Goal: Task Accomplishment & Management: Use online tool/utility

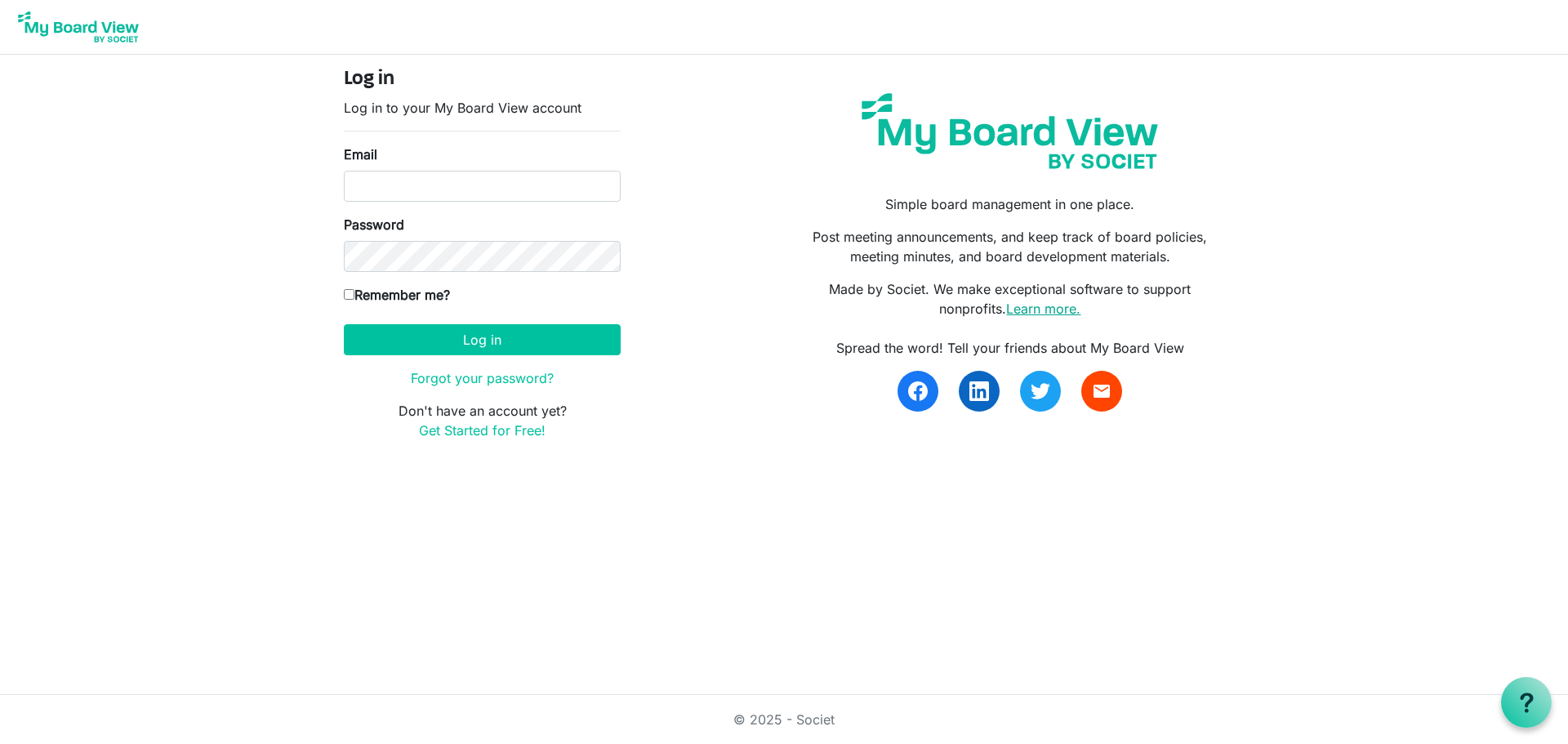
click at [1064, 308] on link "Learn more." at bounding box center [1043, 308] width 74 height 16
click at [488, 435] on link "Get Started for Free!" at bounding box center [482, 430] width 127 height 16
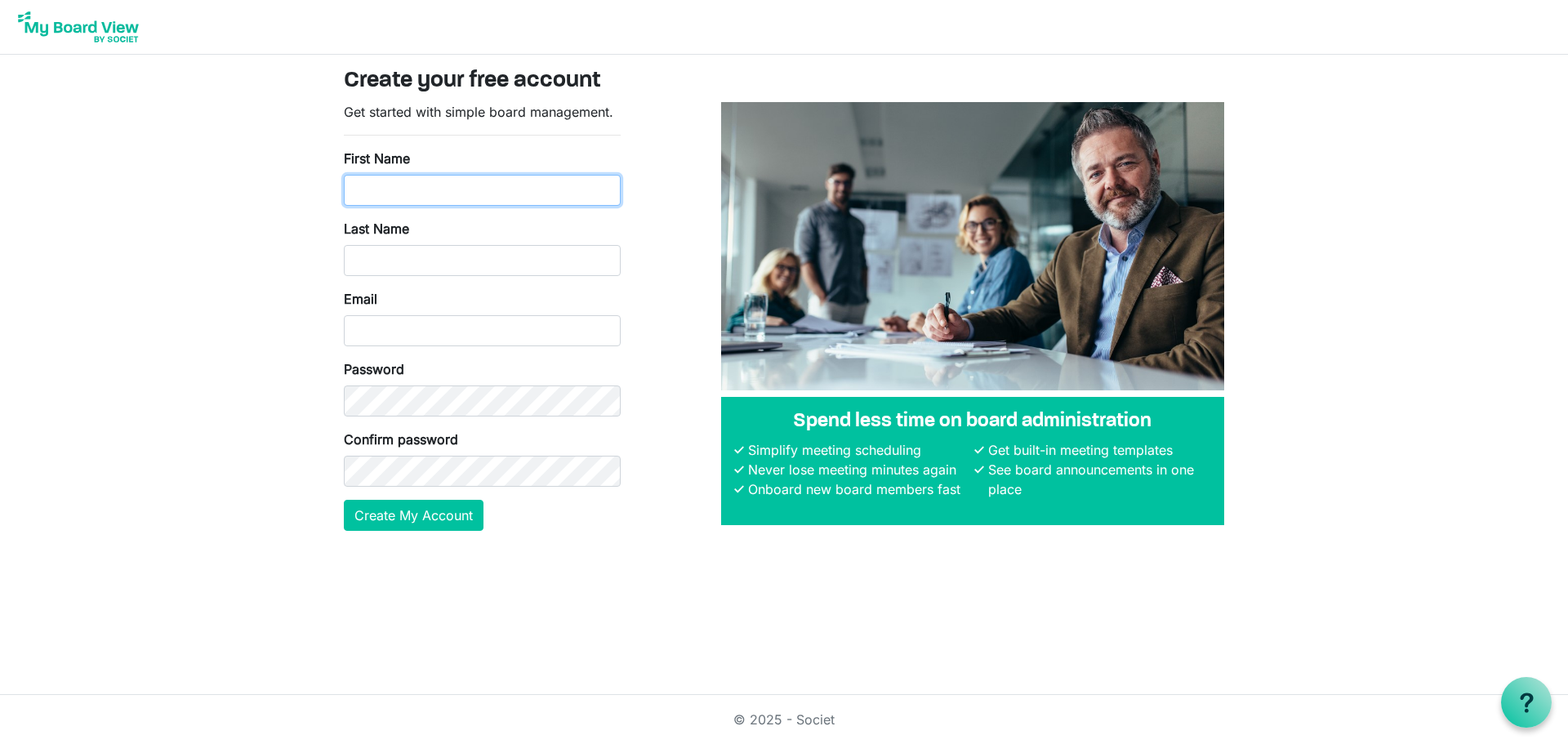
click at [450, 202] on input "First Name" at bounding box center [482, 190] width 277 height 31
type input "Trip"
type input "Lukemeyer"
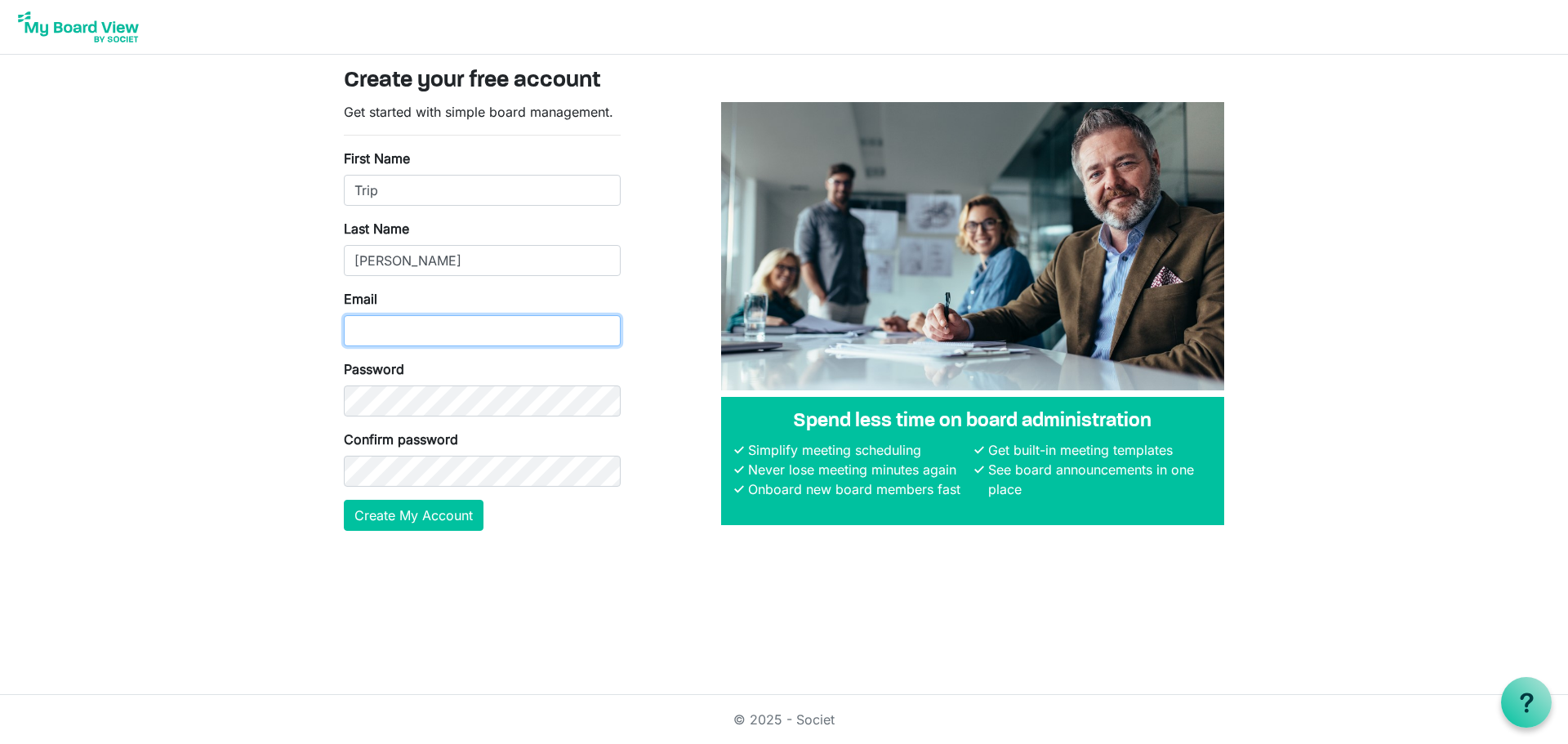
click at [429, 317] on input "Email" at bounding box center [482, 330] width 277 height 31
click at [443, 330] on input "Email" at bounding box center [482, 330] width 277 height 31
type input "tlukemeyer@ihsaa.org"
click at [448, 505] on button "Create My Account" at bounding box center [414, 514] width 140 height 31
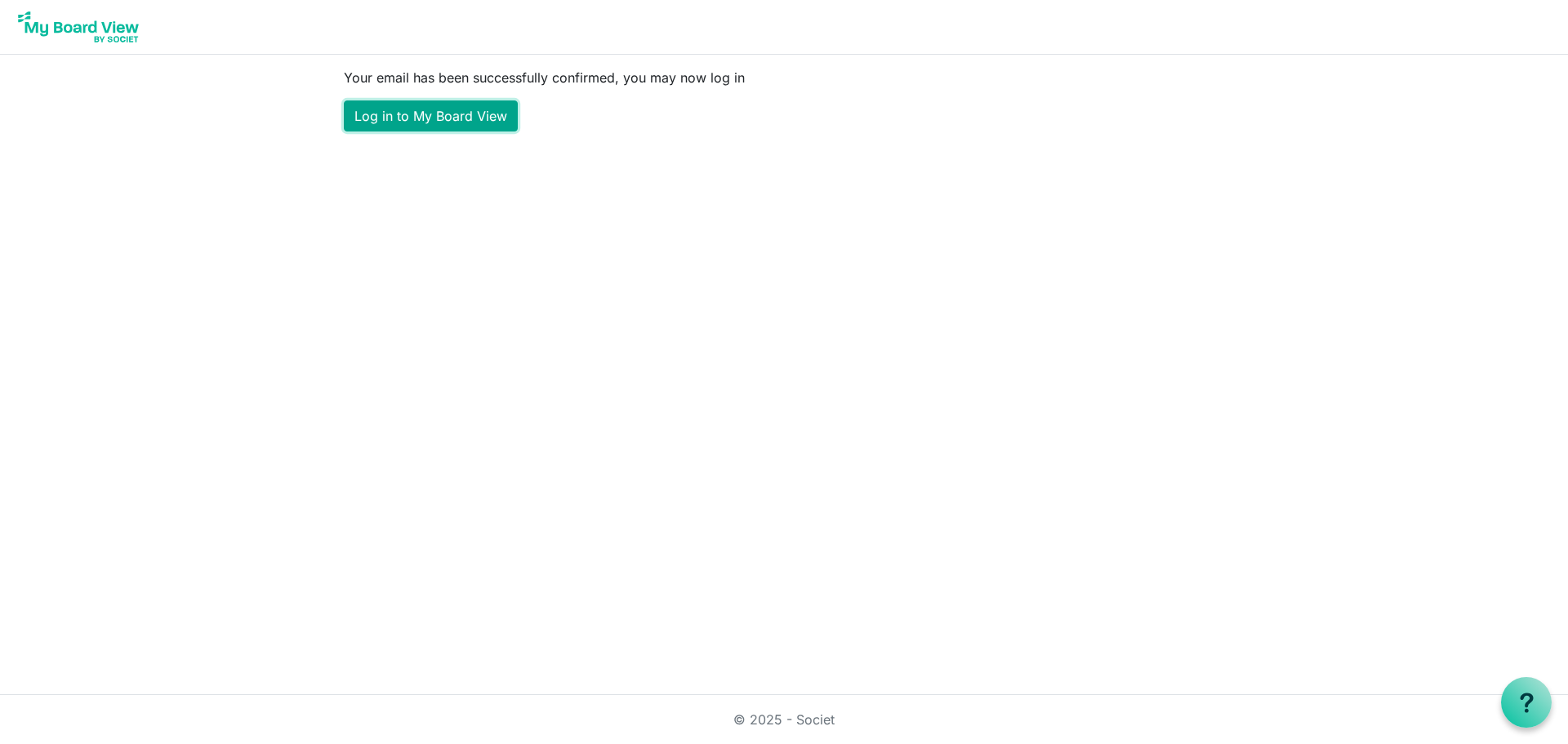
click at [461, 128] on link "Log in to My Board View" at bounding box center [430, 115] width 174 height 31
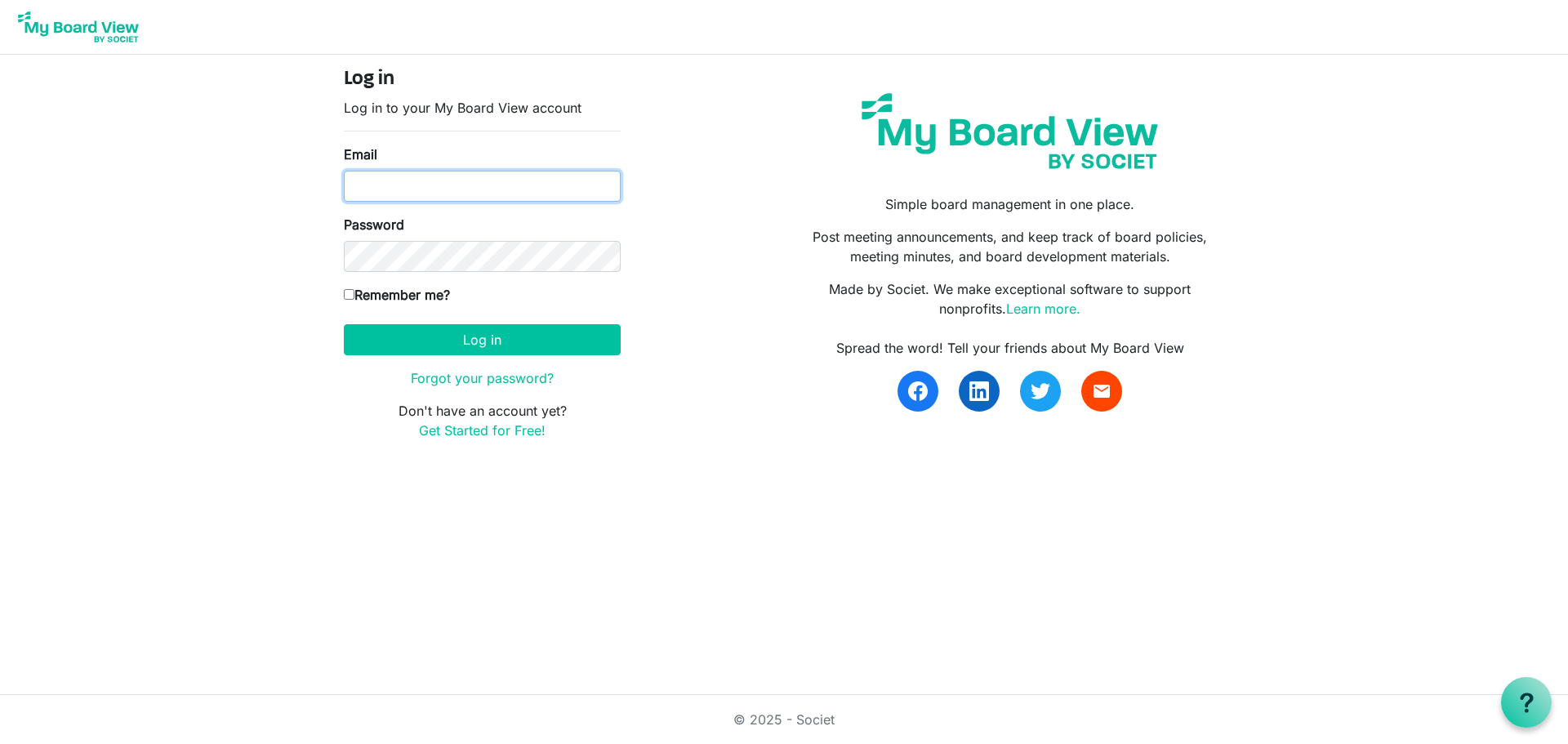
click at [457, 191] on input "Email" at bounding box center [482, 186] width 277 height 31
type input "tlukemeyer@ihsaa.org"
click at [349, 289] on input "Remember me?" at bounding box center [349, 294] width 11 height 11
checkbox input "true"
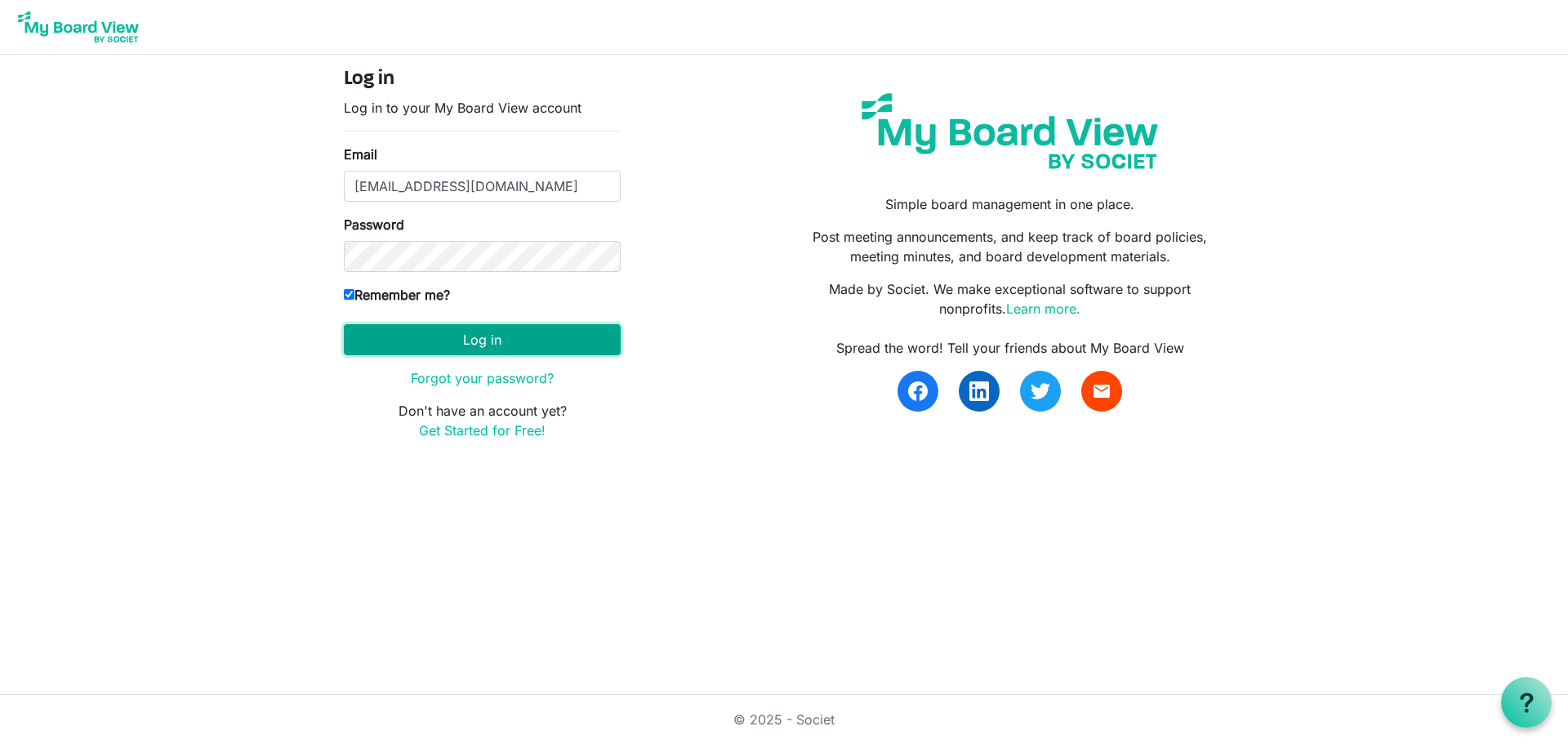
click at [419, 351] on button "Log in" at bounding box center [482, 340] width 277 height 31
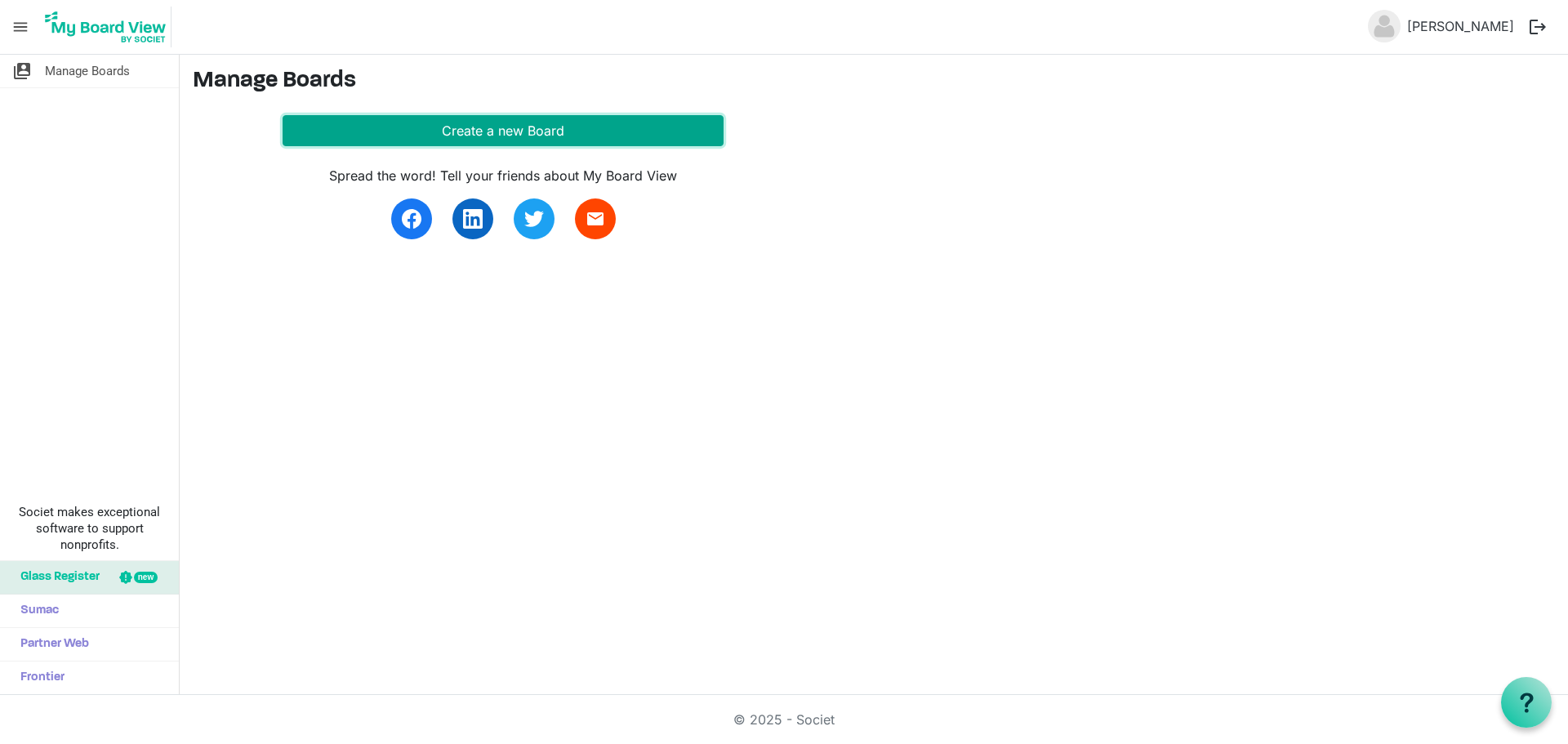
click at [497, 117] on button "Create a new Board" at bounding box center [503, 130] width 441 height 31
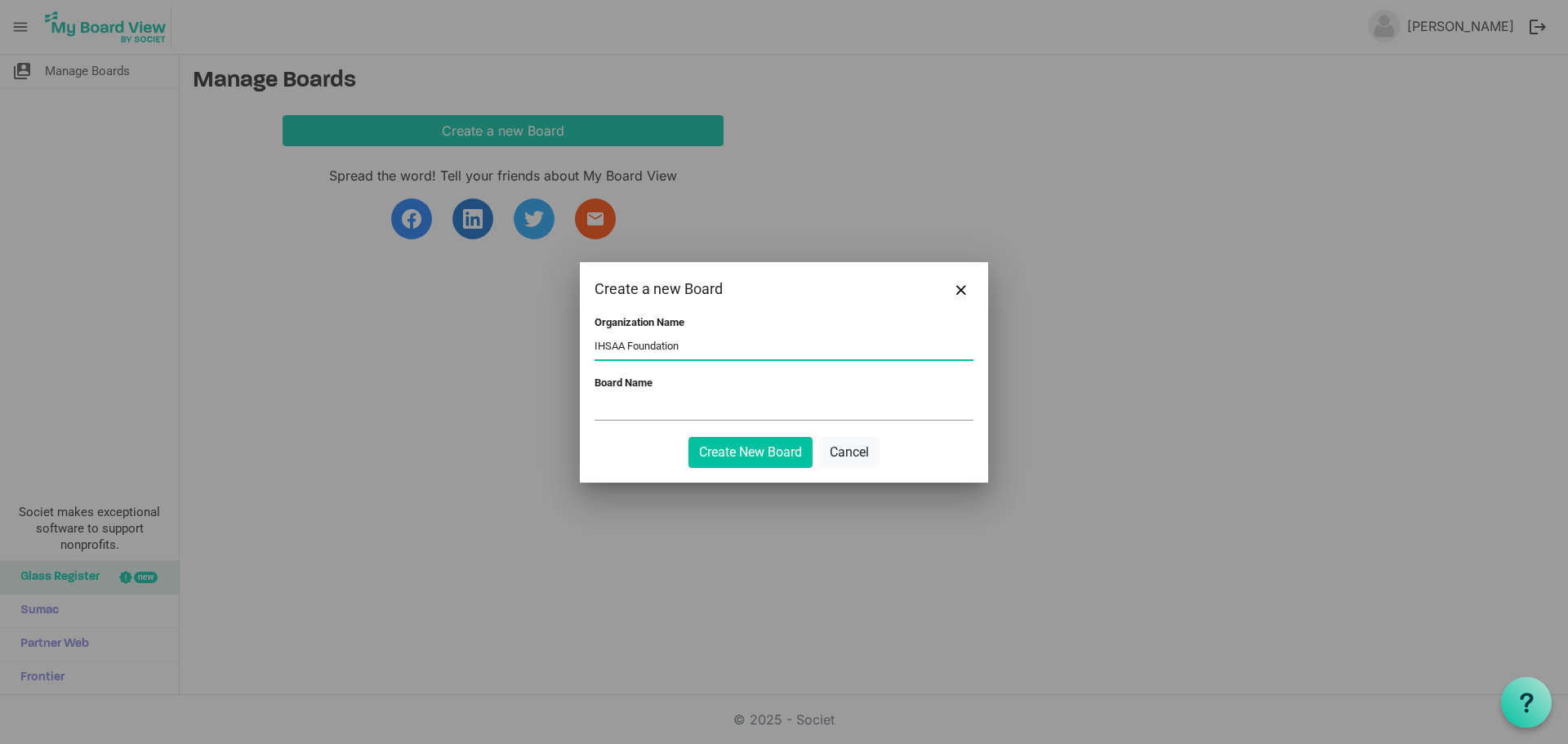
type input "IHSAA Foundation"
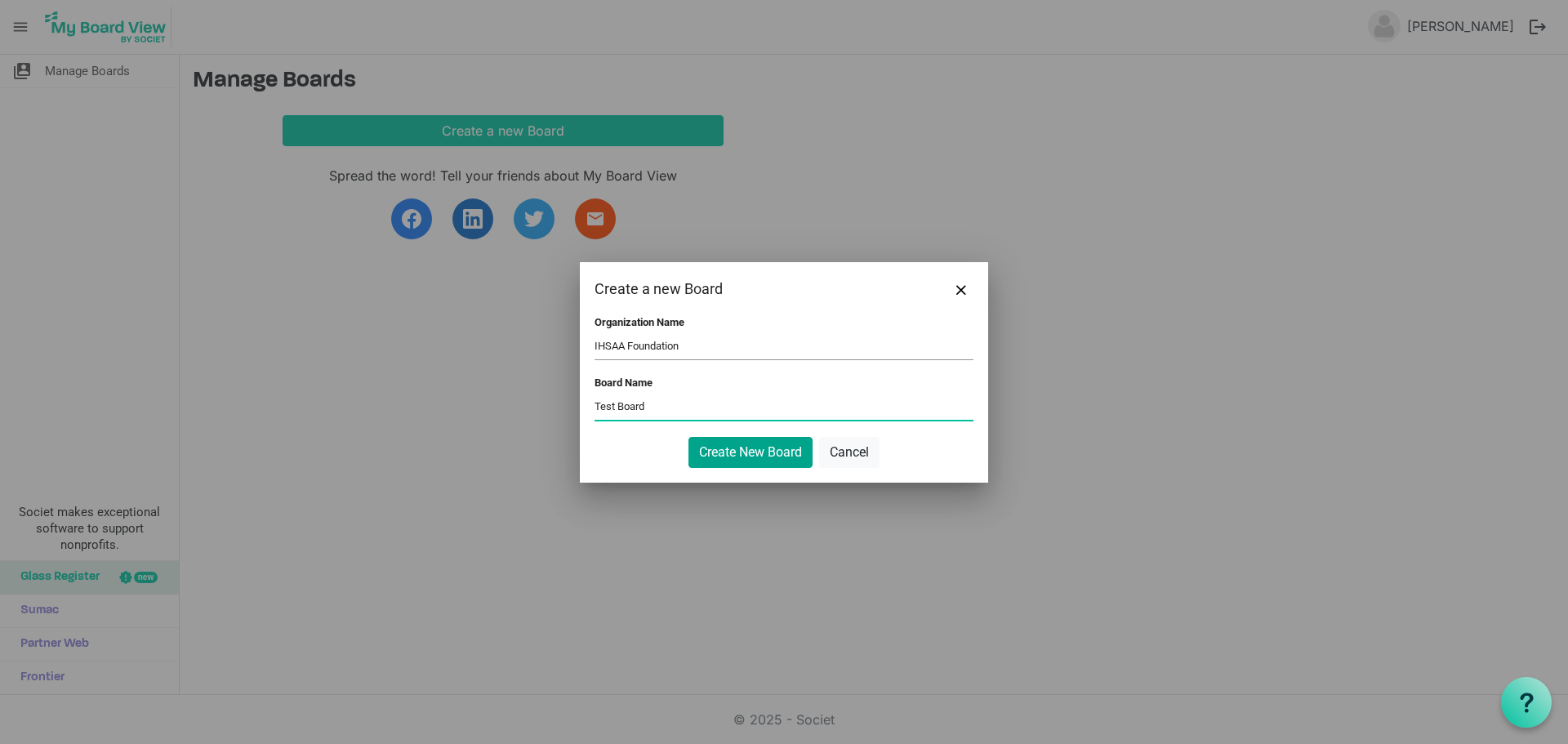
type input "Test Board"
click at [752, 449] on button "Create New Board" at bounding box center [751, 452] width 124 height 31
click at [754, 448] on button "Create New Board" at bounding box center [751, 452] width 124 height 31
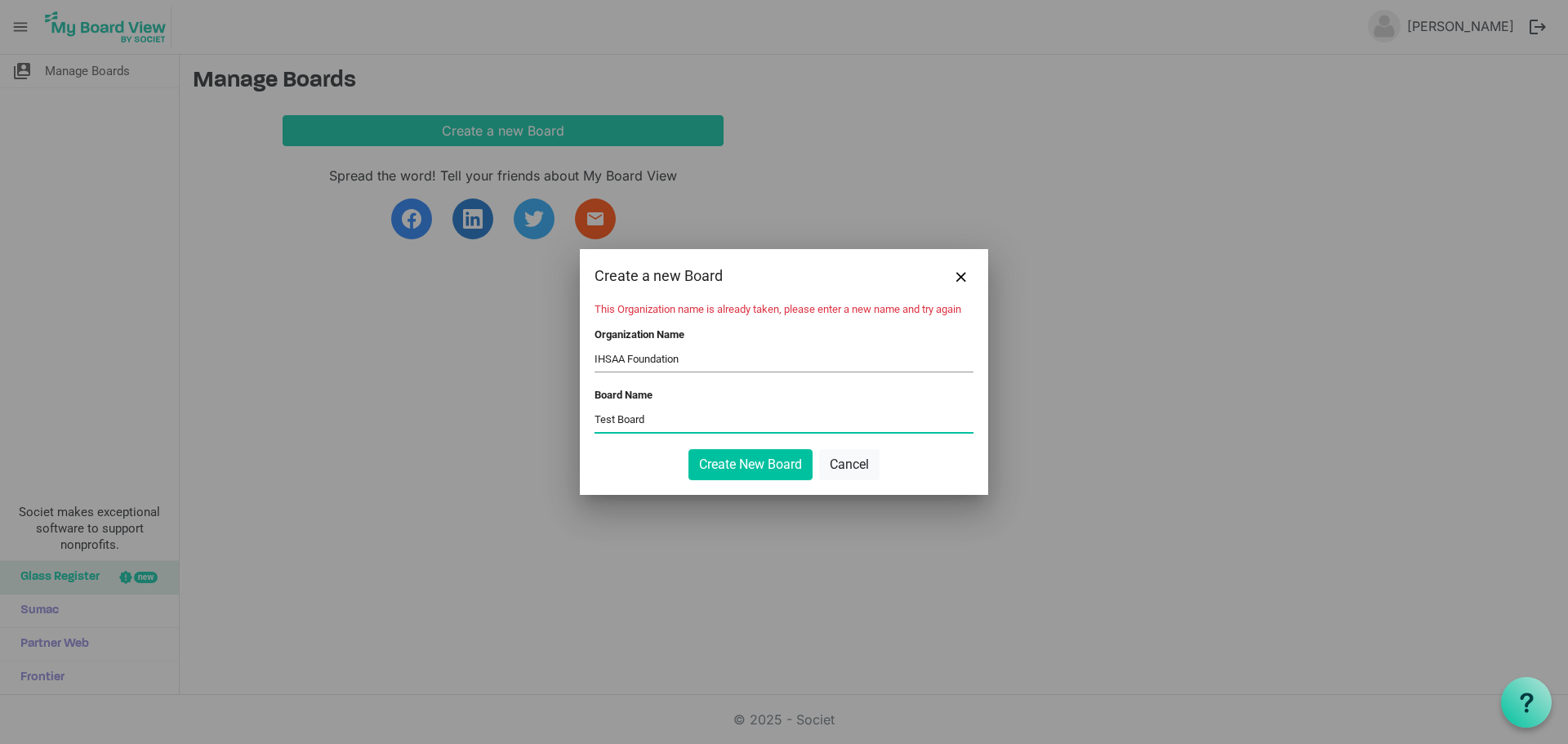
click at [704, 414] on input "Test Board" at bounding box center [784, 419] width 379 height 24
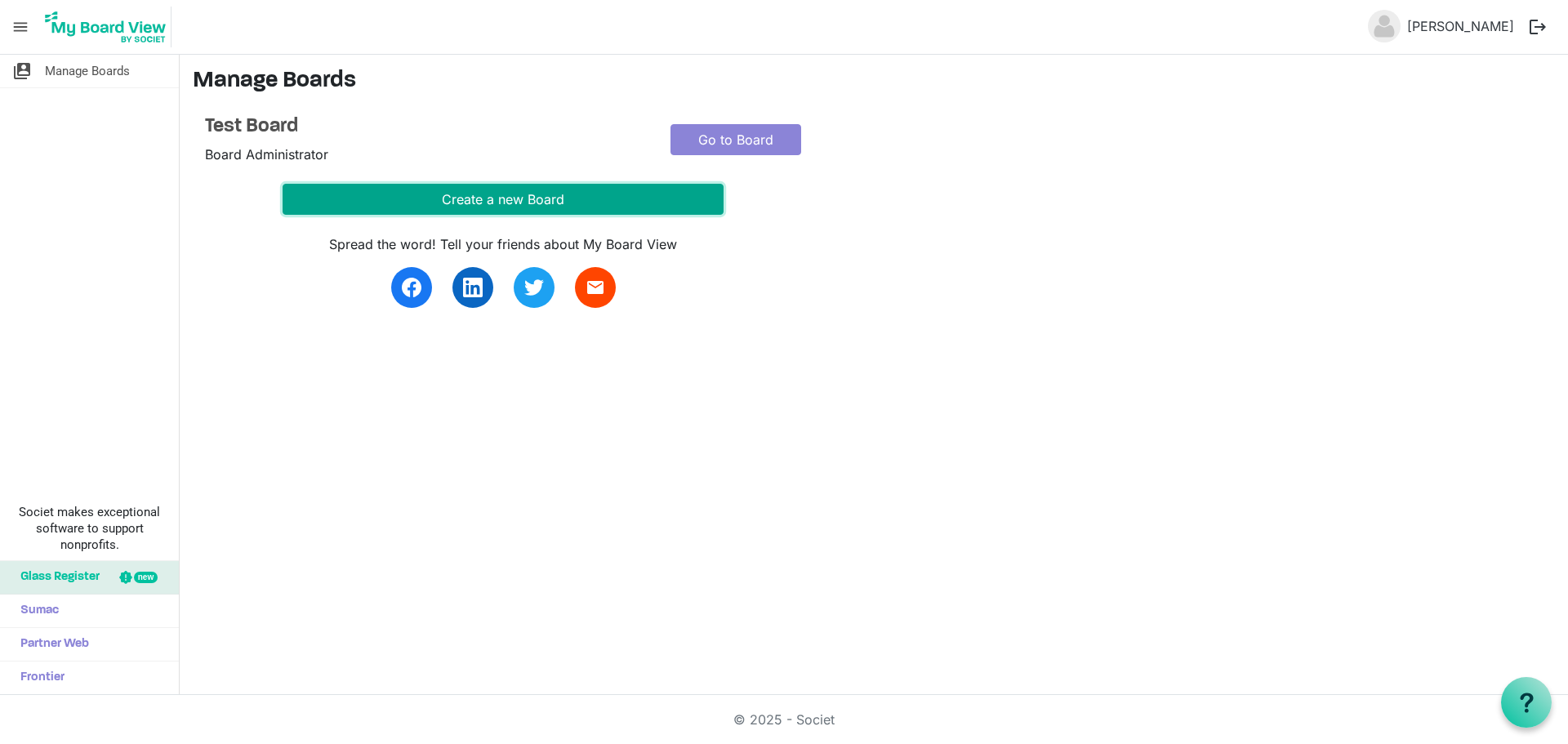
click at [509, 201] on button "Create a new Board" at bounding box center [503, 199] width 441 height 31
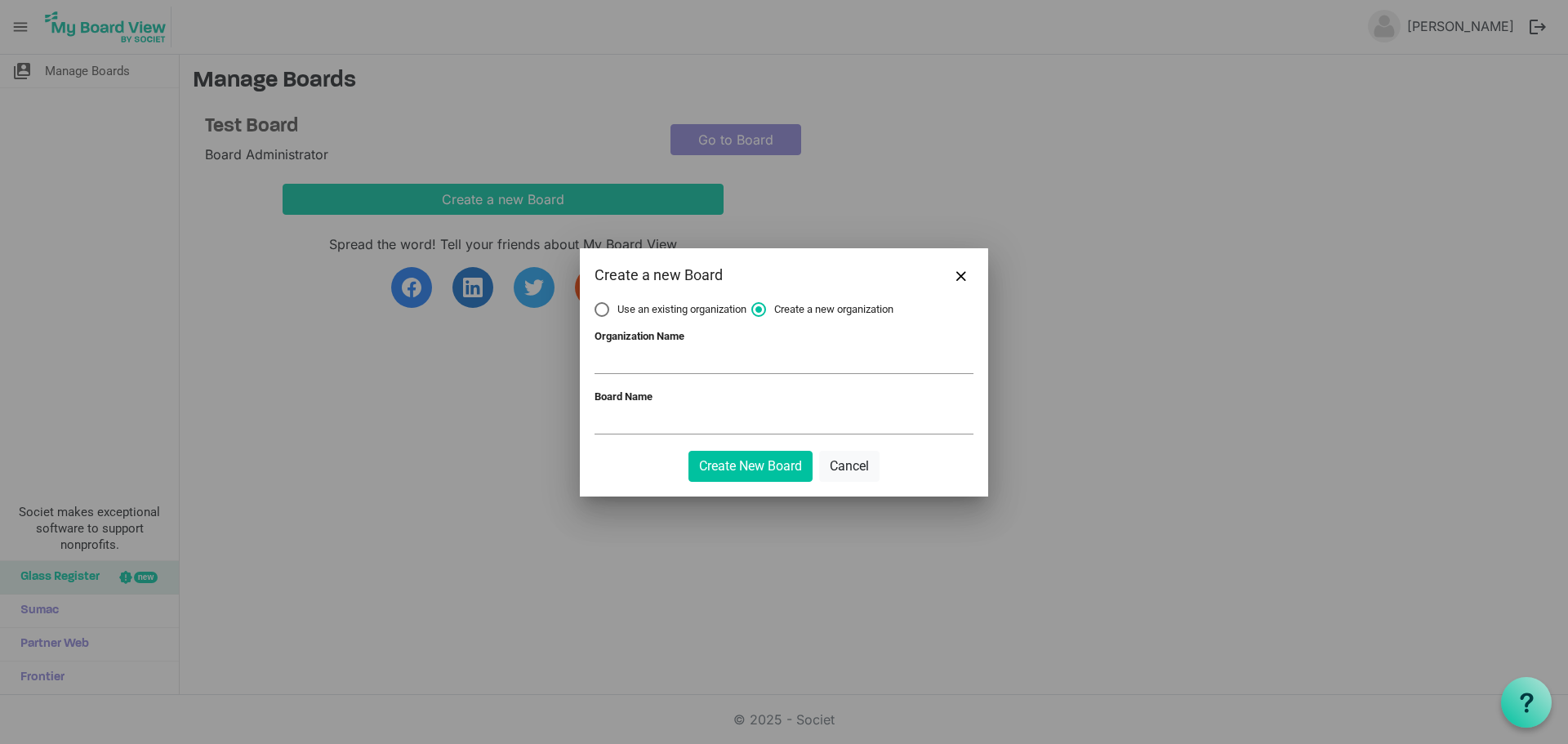
click at [689, 366] on input "Organization Name" at bounding box center [784, 361] width 379 height 24
type input "IHSAA Foundation, Inc."
click at [667, 428] on input "Board Name" at bounding box center [784, 421] width 379 height 24
type input "Test Board"
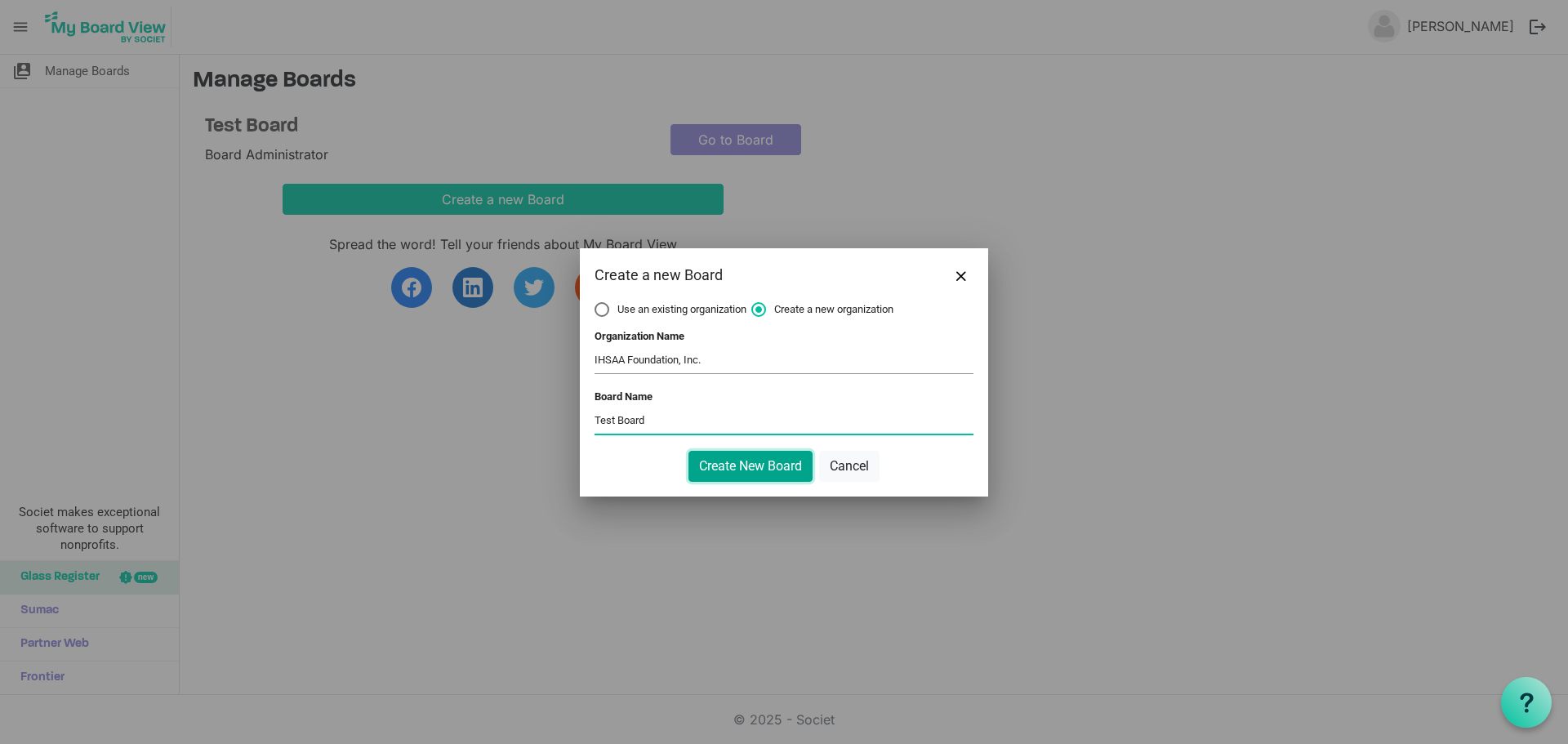
click at [731, 465] on button "Create New Board" at bounding box center [751, 466] width 124 height 31
click at [603, 310] on label "Use an existing organization" at bounding box center [670, 309] width 152 height 14
click at [595, 303] on input "Use an existing organization" at bounding box center [594, 302] width 1 height 1
radio input "true"
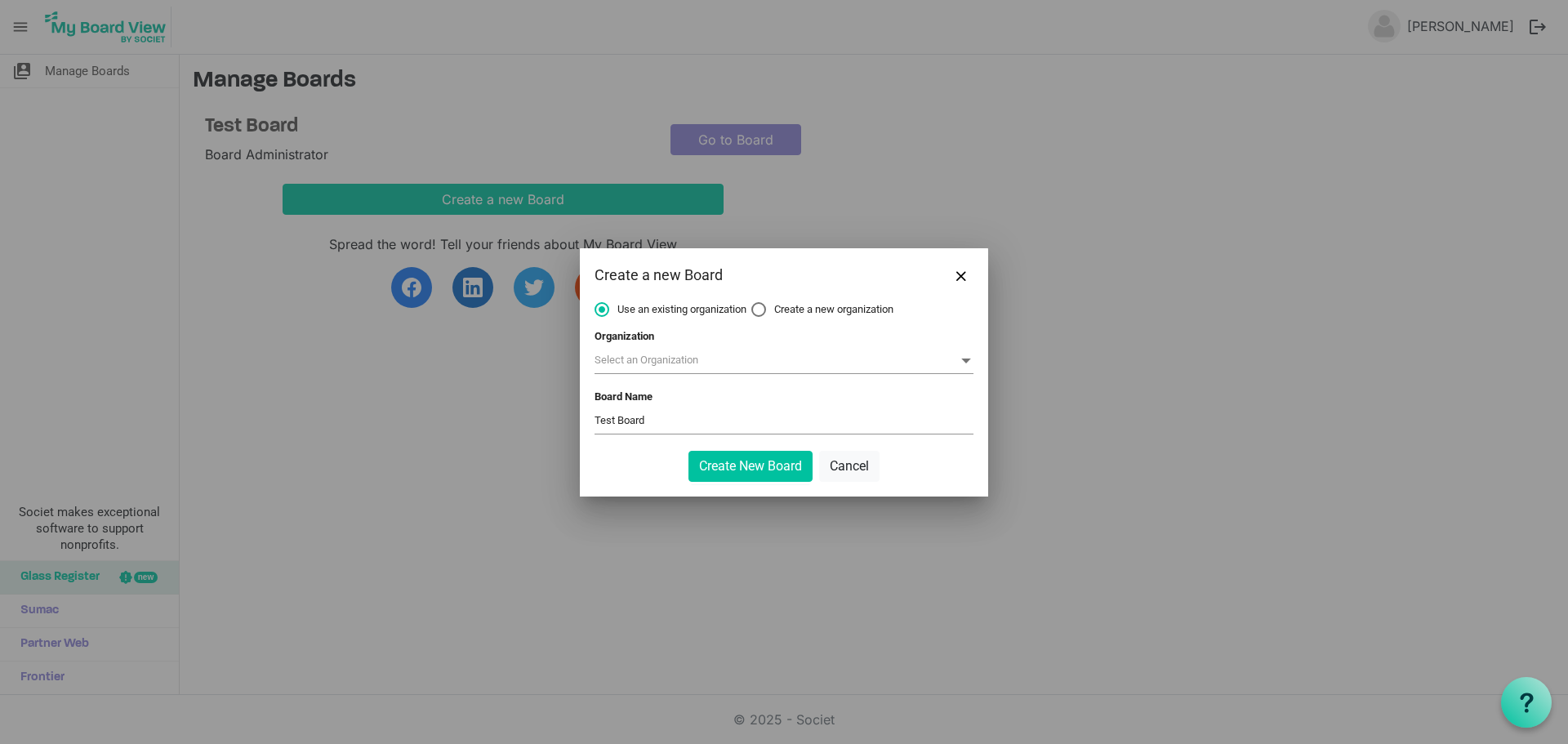
click at [700, 365] on span at bounding box center [784, 361] width 379 height 25
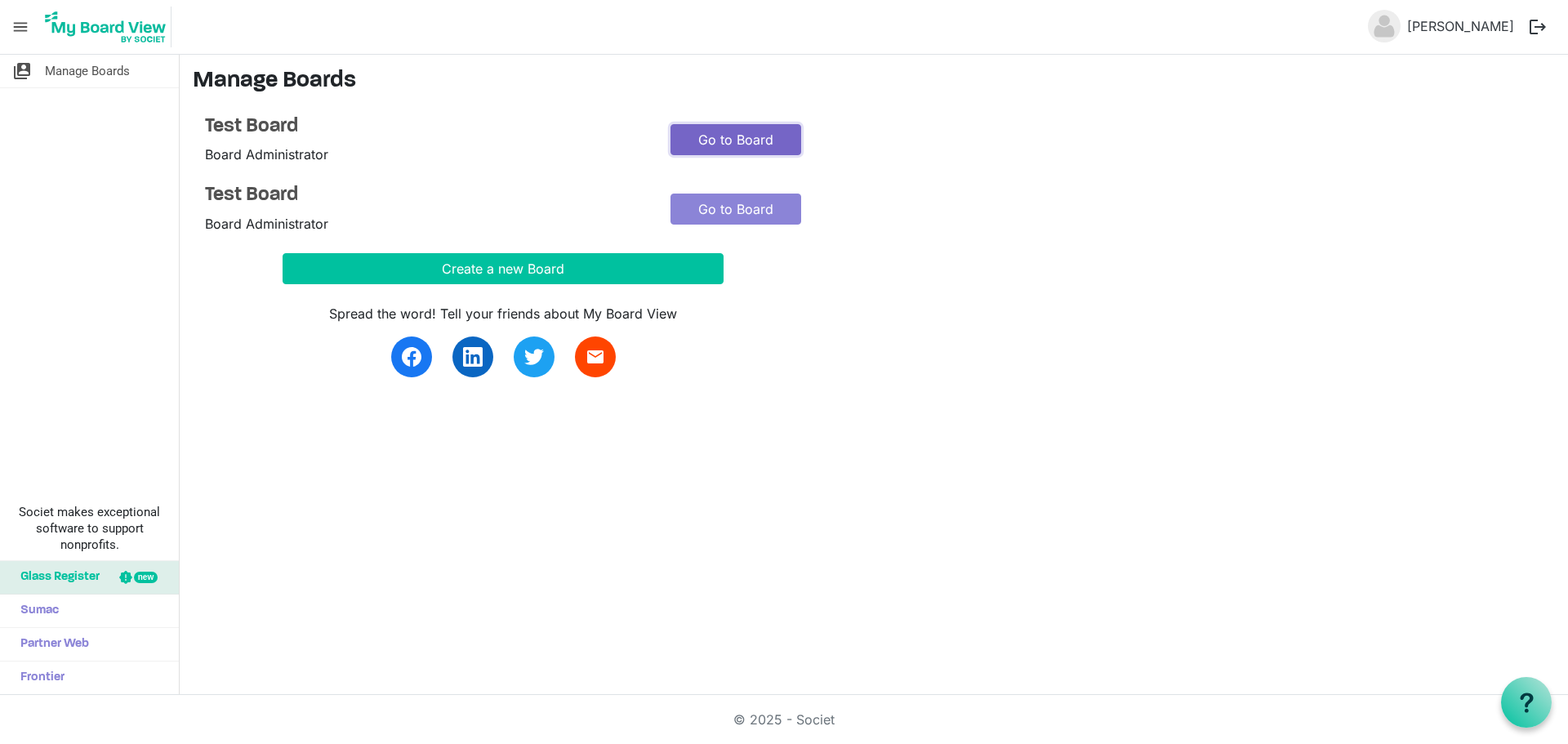
click at [737, 135] on link "Go to Board" at bounding box center [735, 140] width 130 height 31
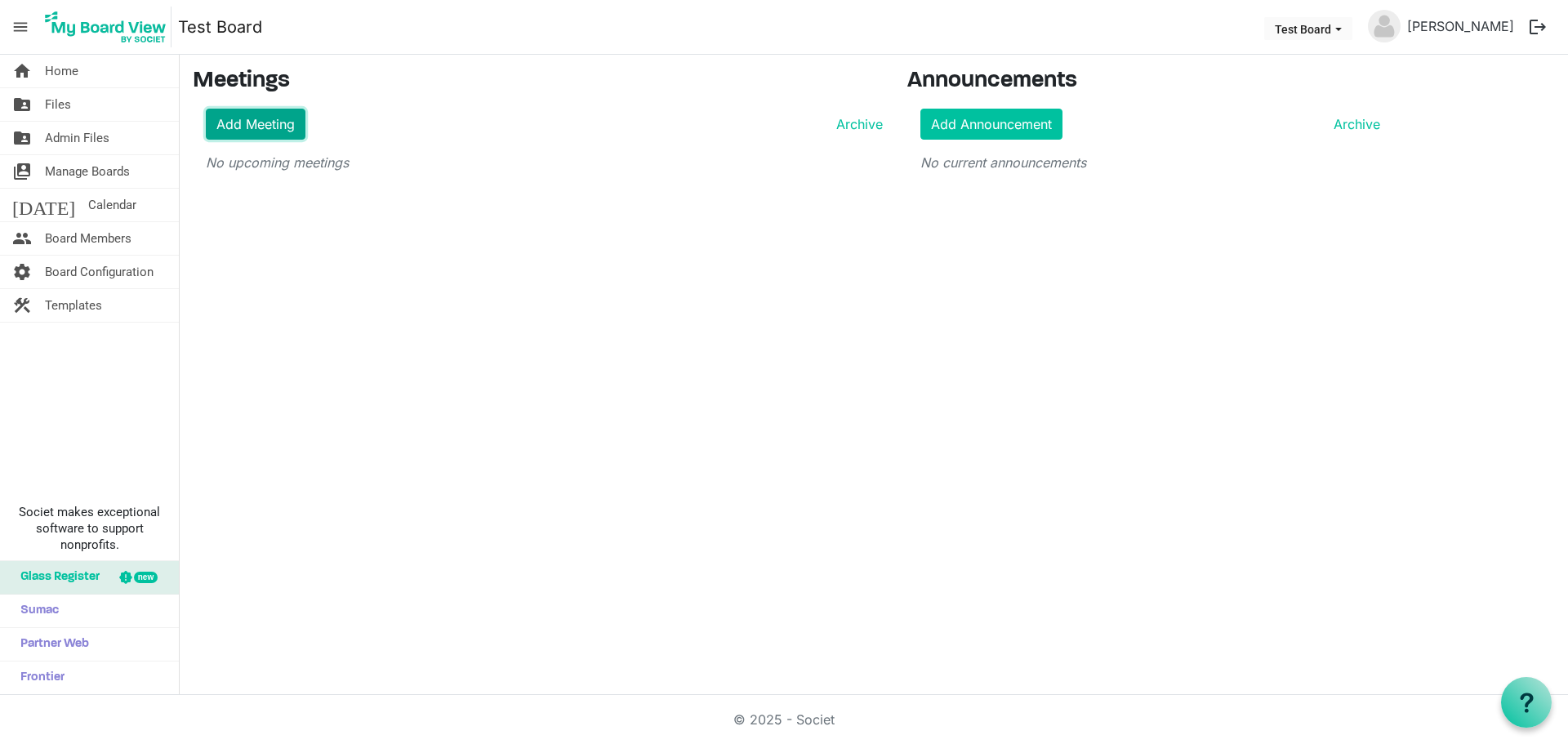
click at [262, 115] on link "Add Meeting" at bounding box center [256, 124] width 99 height 31
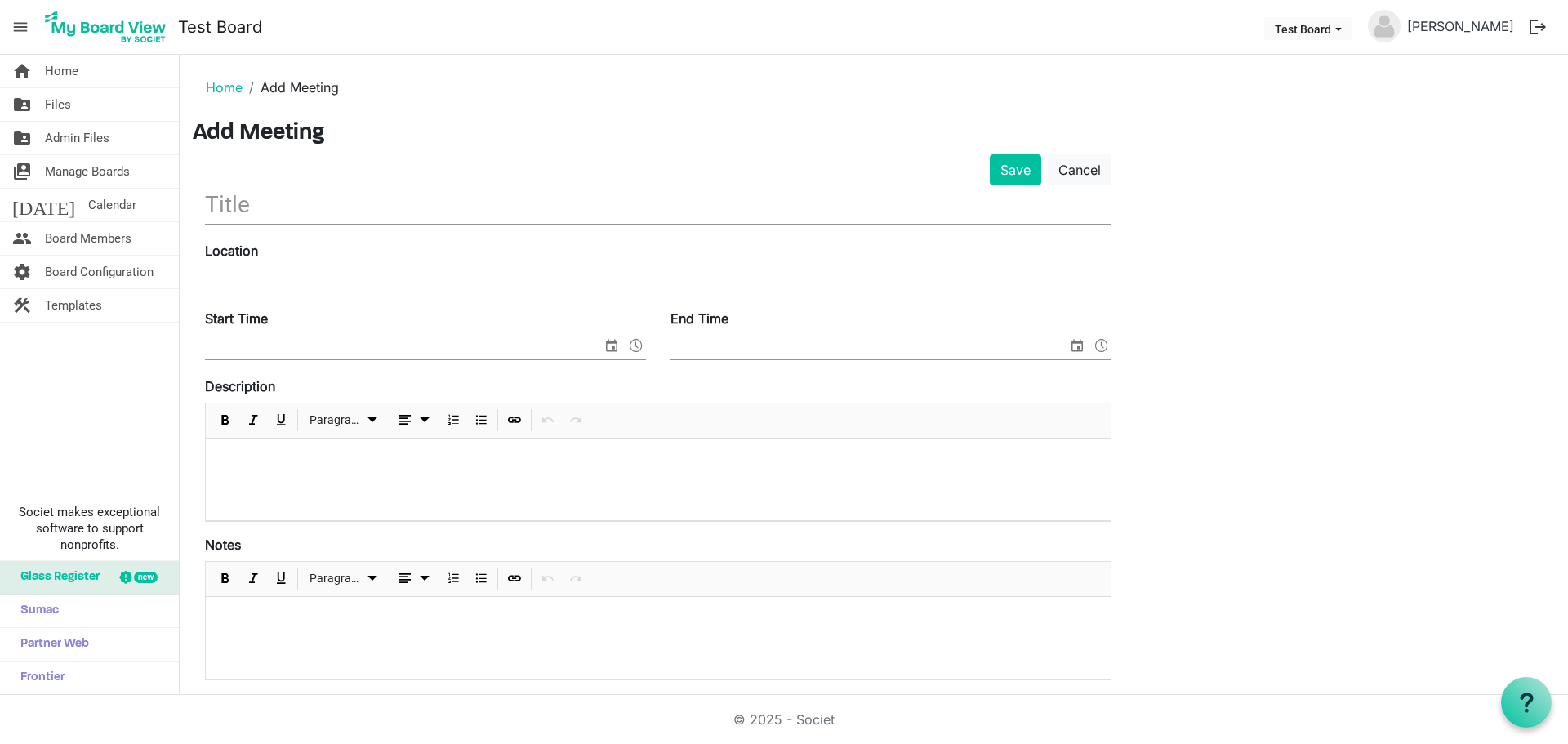
click at [235, 194] on input "text" at bounding box center [658, 204] width 906 height 39
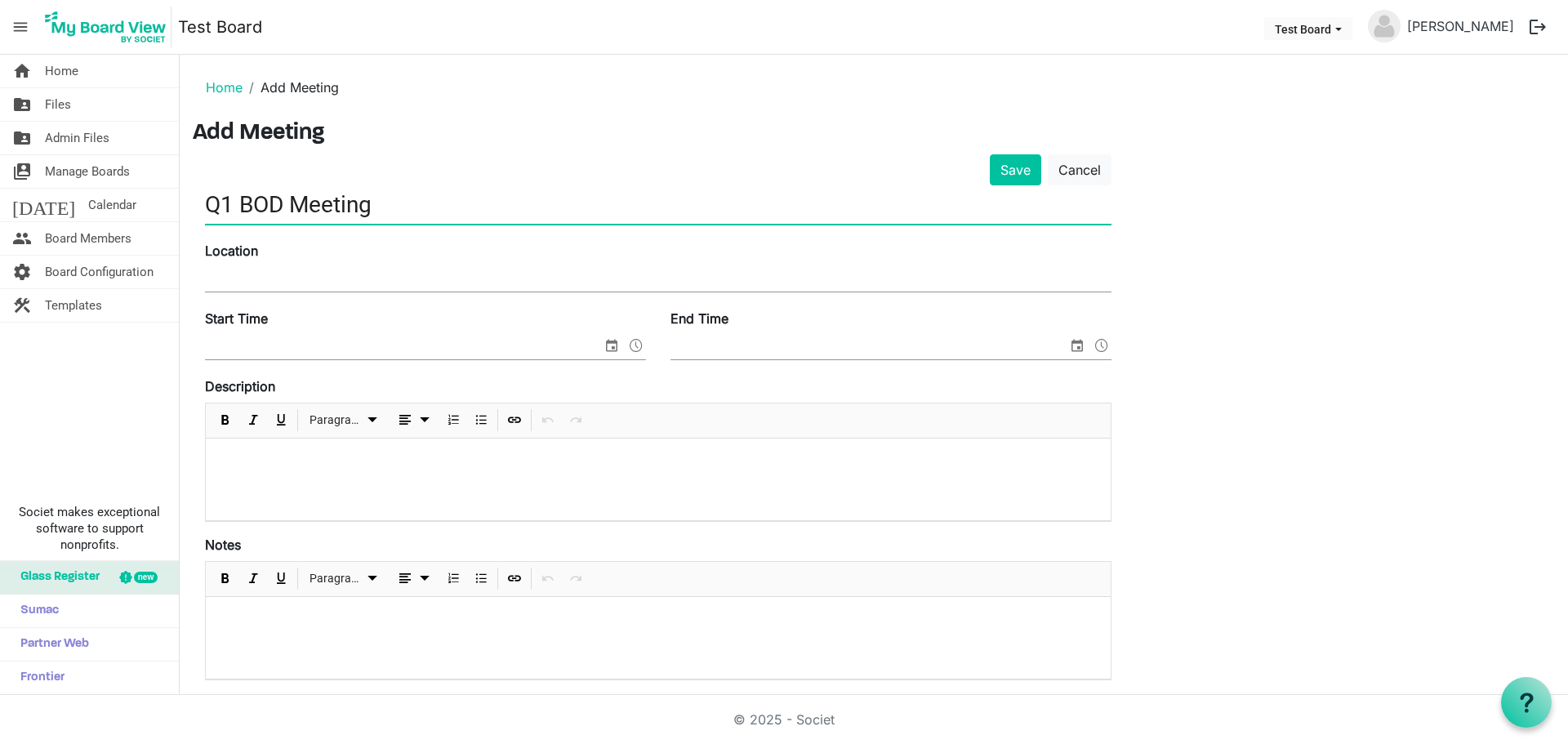
type input "Q1 BOD Meeting"
click at [367, 275] on input "Location" at bounding box center [658, 279] width 906 height 24
click at [334, 273] on input "Location" at bounding box center [658, 279] width 906 height 24
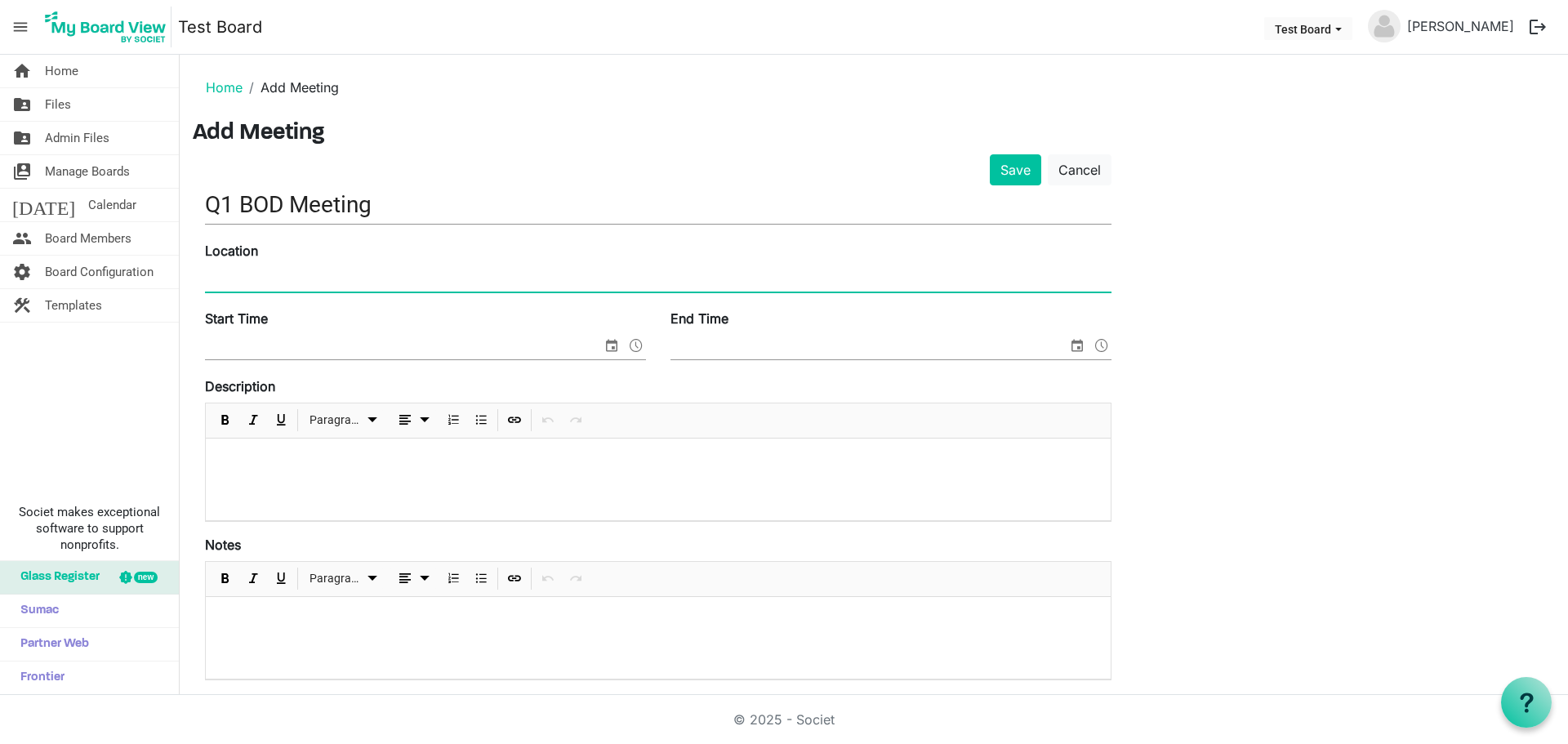
paste input "https://us06web.zoom.us/j/6442871839?pwd=oYuGA5anqQQtMnrEfqC7qZicRa3iIV.1"
type input "https://us06web.zoom.us/j/6442871839?pwd=oYuGA5anqQQtMnrEfqC7qZicRa3iIV.1"
click at [288, 346] on input "Start Time" at bounding box center [404, 346] width 397 height 24
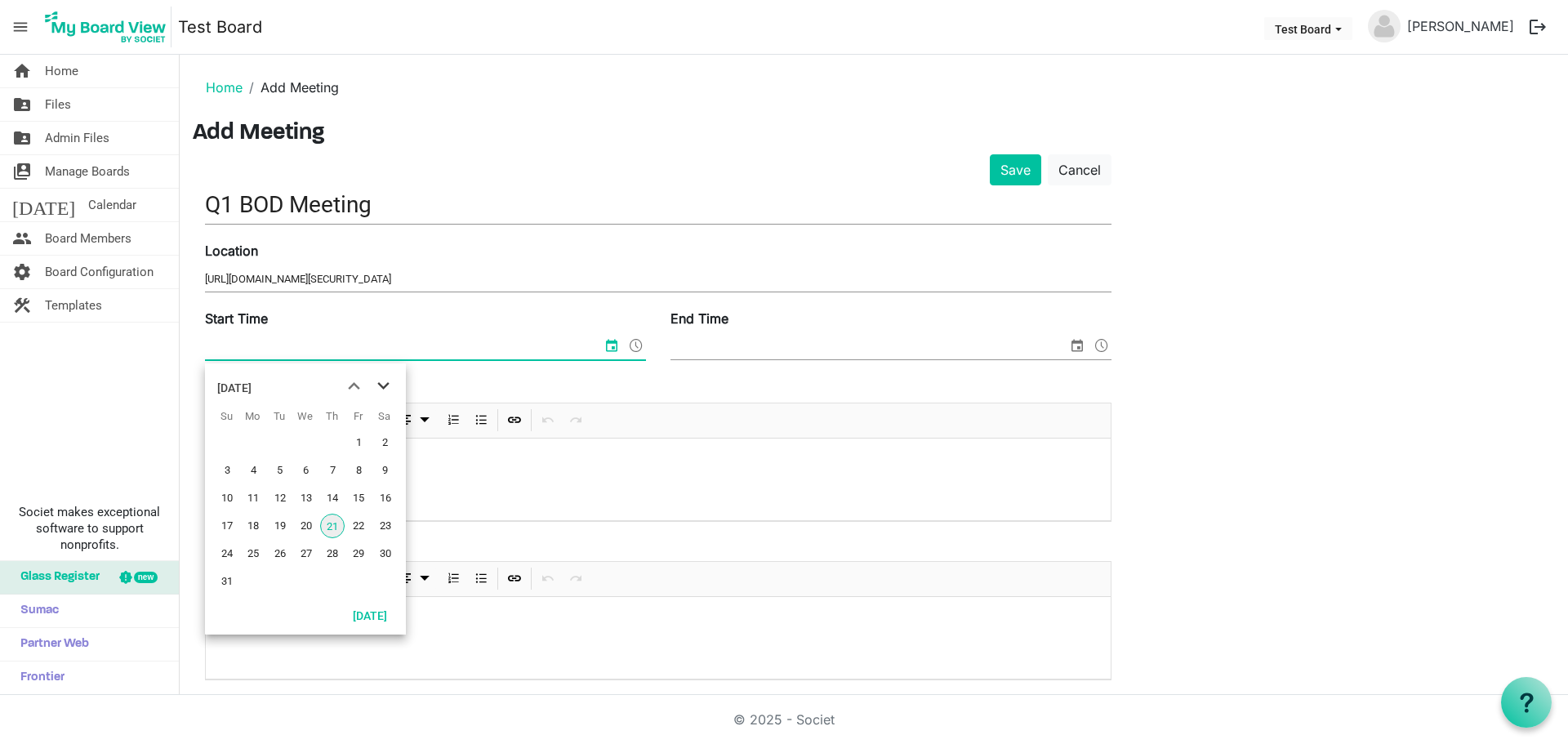
click at [391, 386] on span "next month" at bounding box center [383, 386] width 29 height 29
click at [359, 470] on span "12" at bounding box center [358, 470] width 24 height 24
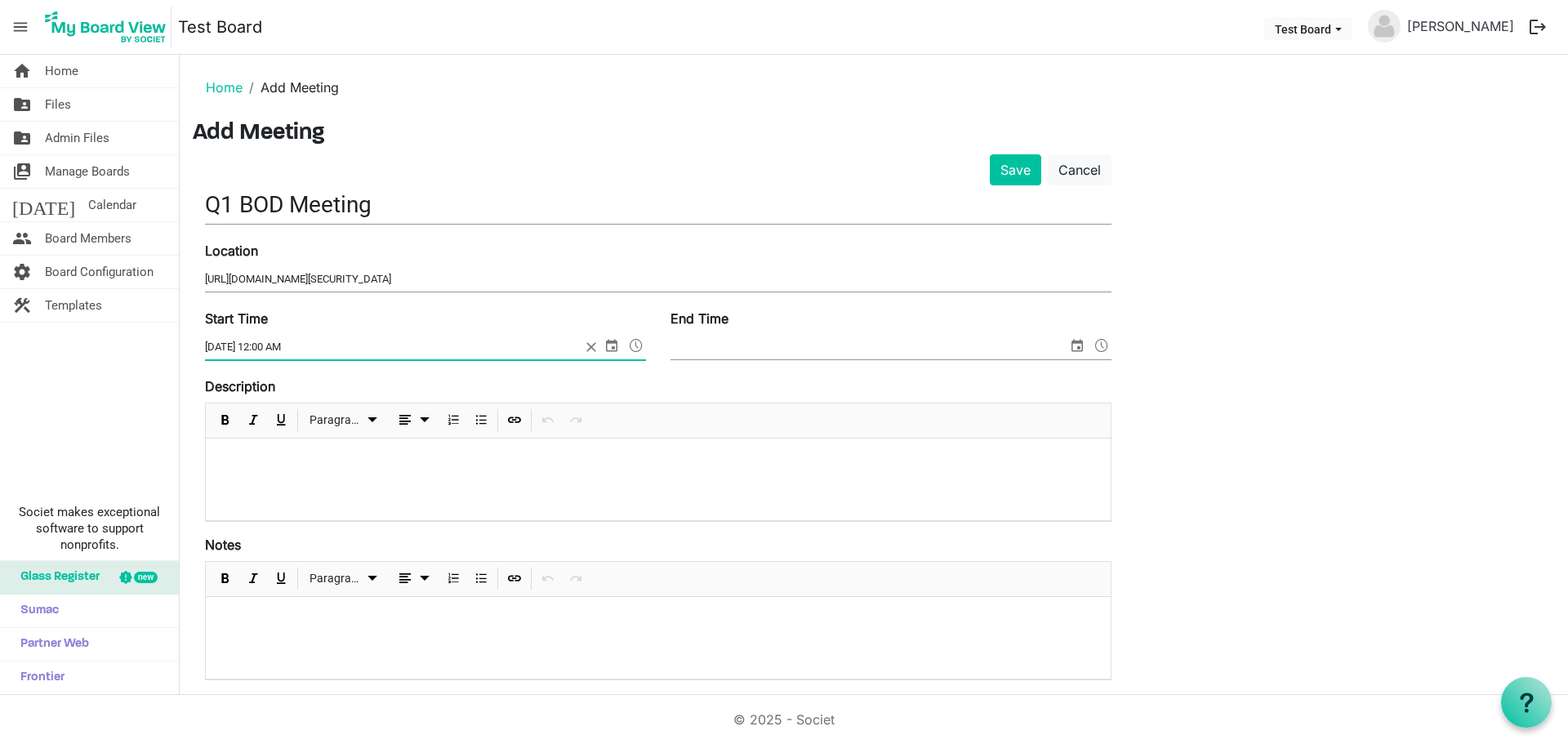
click at [269, 348] on input "9/12/2025 12:00 AM" at bounding box center [393, 346] width 376 height 24
type input "9/12/2025 10:00 AM"
click at [789, 347] on input "End Time" at bounding box center [868, 346] width 397 height 24
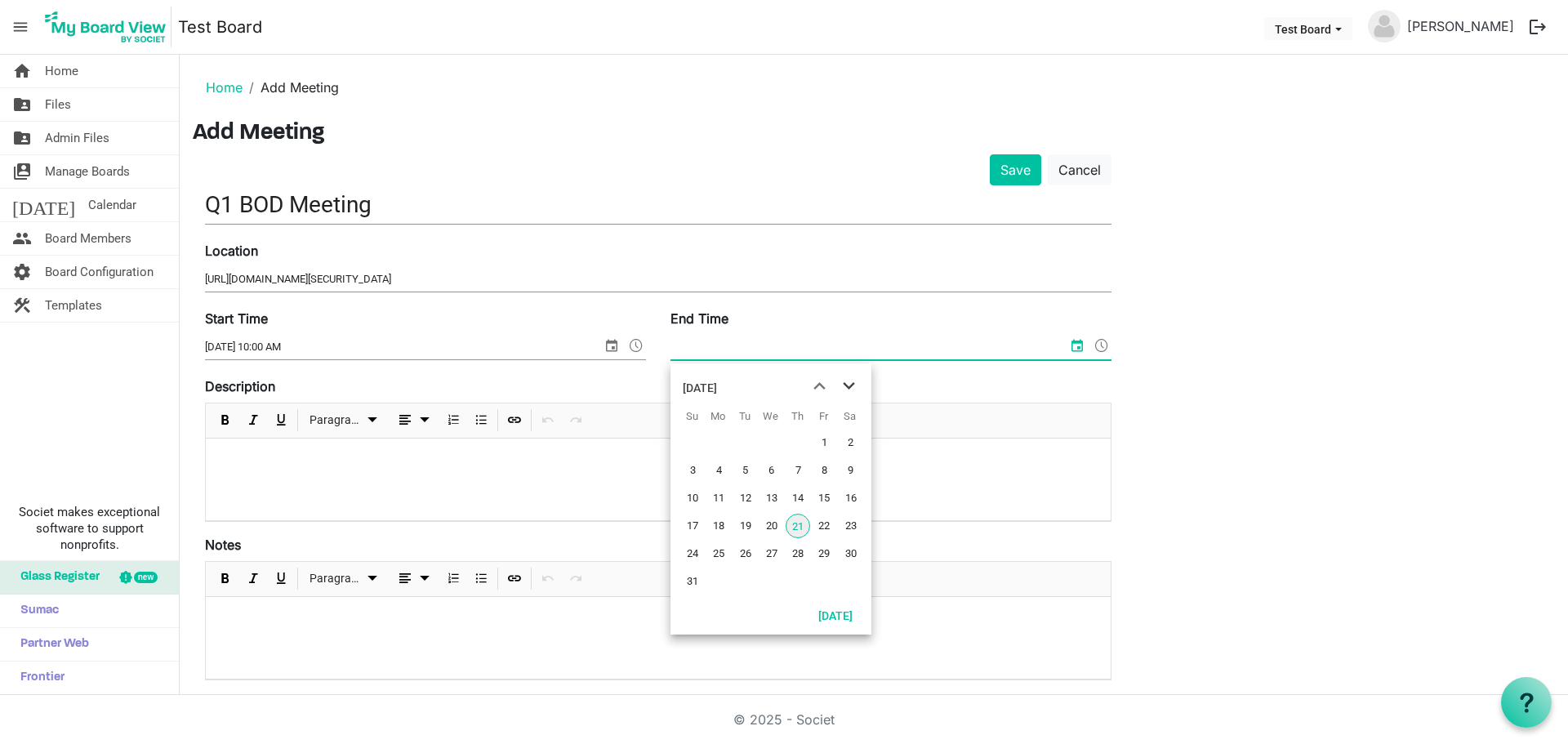
click at [847, 385] on span "next month" at bounding box center [849, 386] width 29 height 29
click at [828, 472] on span "12" at bounding box center [823, 470] width 24 height 24
click at [758, 347] on input "9/12/2025 12:00 AM" at bounding box center [858, 346] width 376 height 24
click at [728, 344] on input "9/12/2025 12:00 AM" at bounding box center [858, 346] width 376 height 24
type input "9/12/2025 11:30 AM"
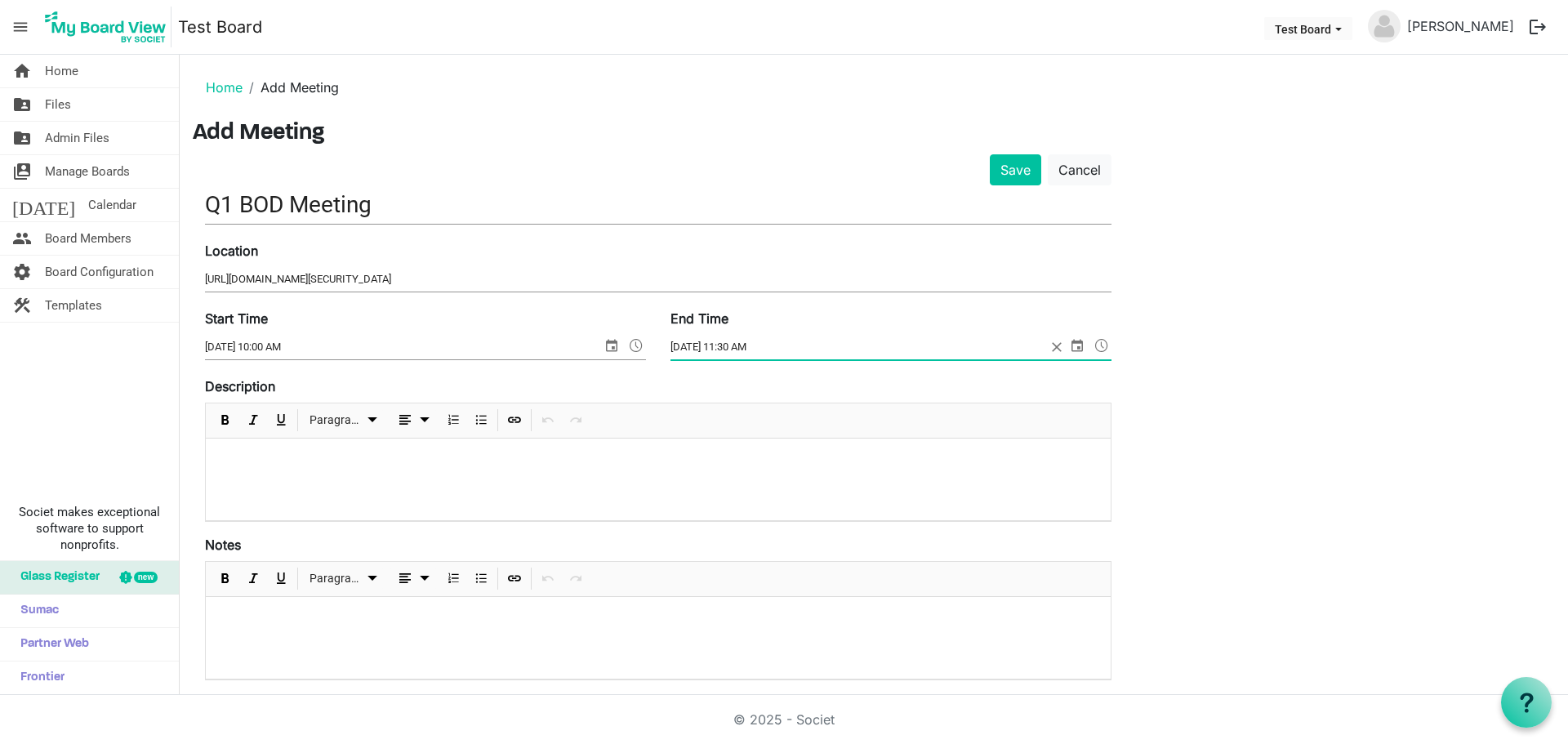
click at [1260, 440] on div "Save Cancel Q1 BOD Meeting Location https://us06web.zoom.us/j/6442871839?pwd=oY…" at bounding box center [874, 593] width 1362 height 877
click at [1106, 347] on span at bounding box center [1101, 345] width 19 height 21
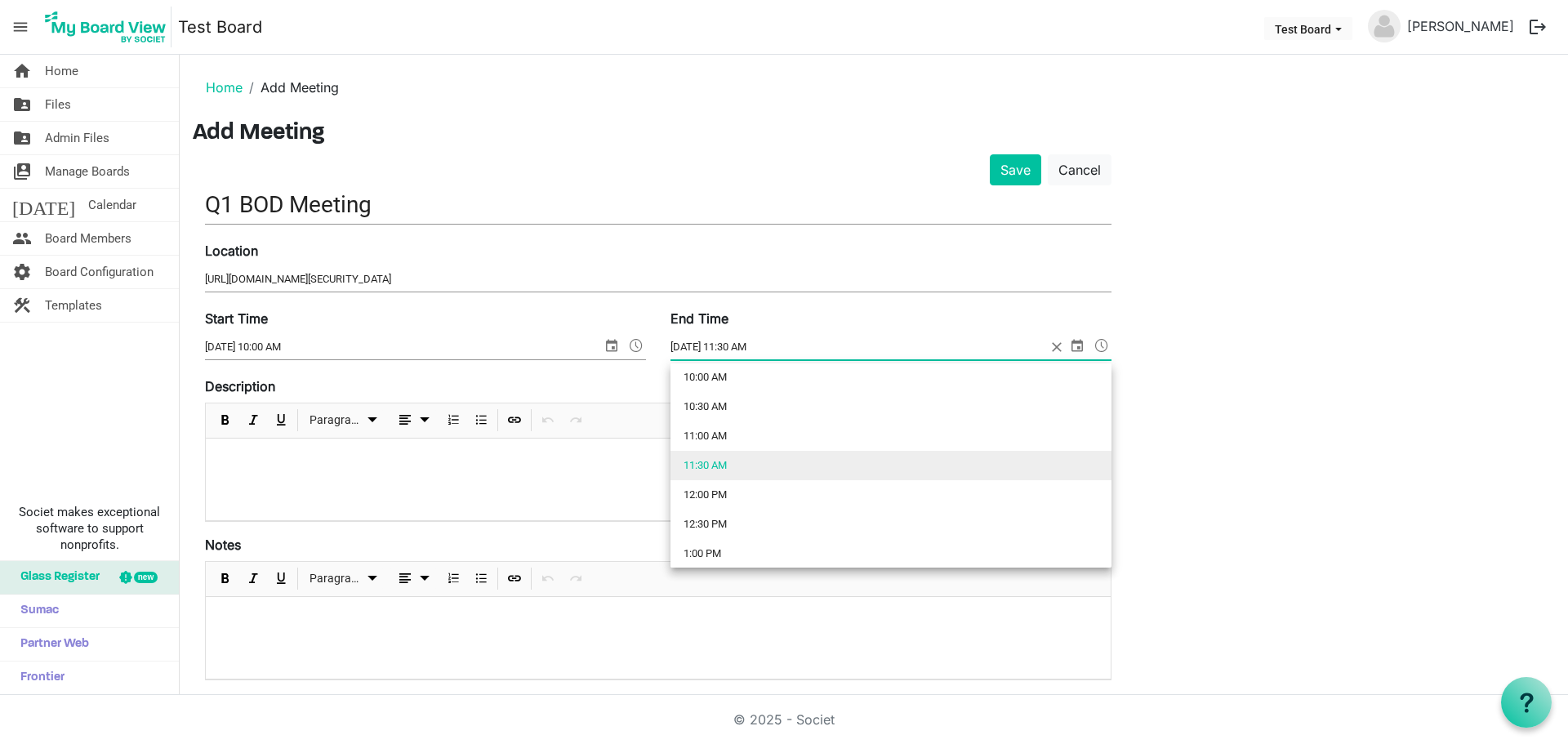
click at [1106, 347] on span at bounding box center [1101, 345] width 19 height 21
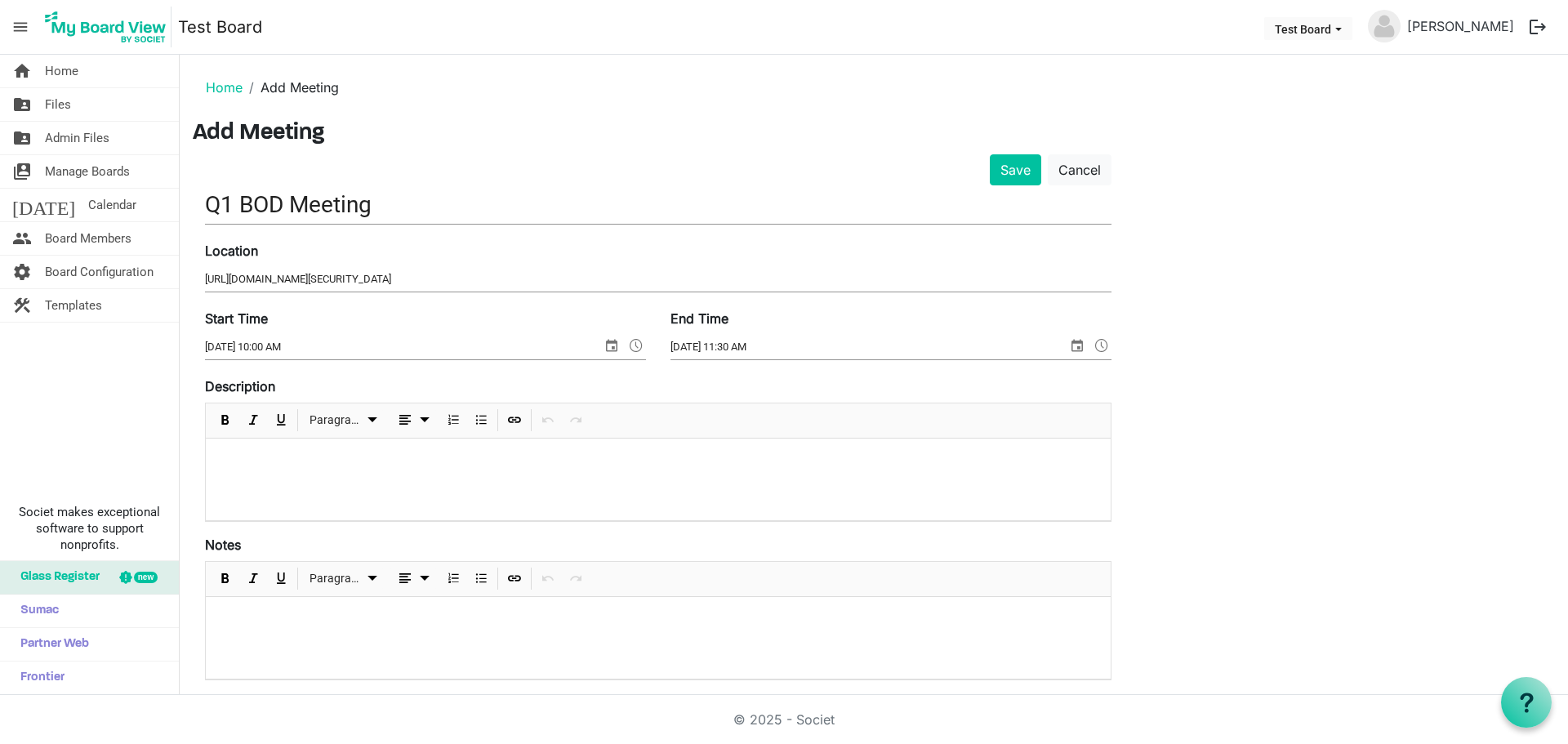
click at [1243, 362] on div "Save Cancel Q1 BOD Meeting Location https://us06web.zoom.us/j/6442871839?pwd=oY…" at bounding box center [874, 593] width 1362 height 877
click at [341, 491] on div at bounding box center [658, 479] width 905 height 82
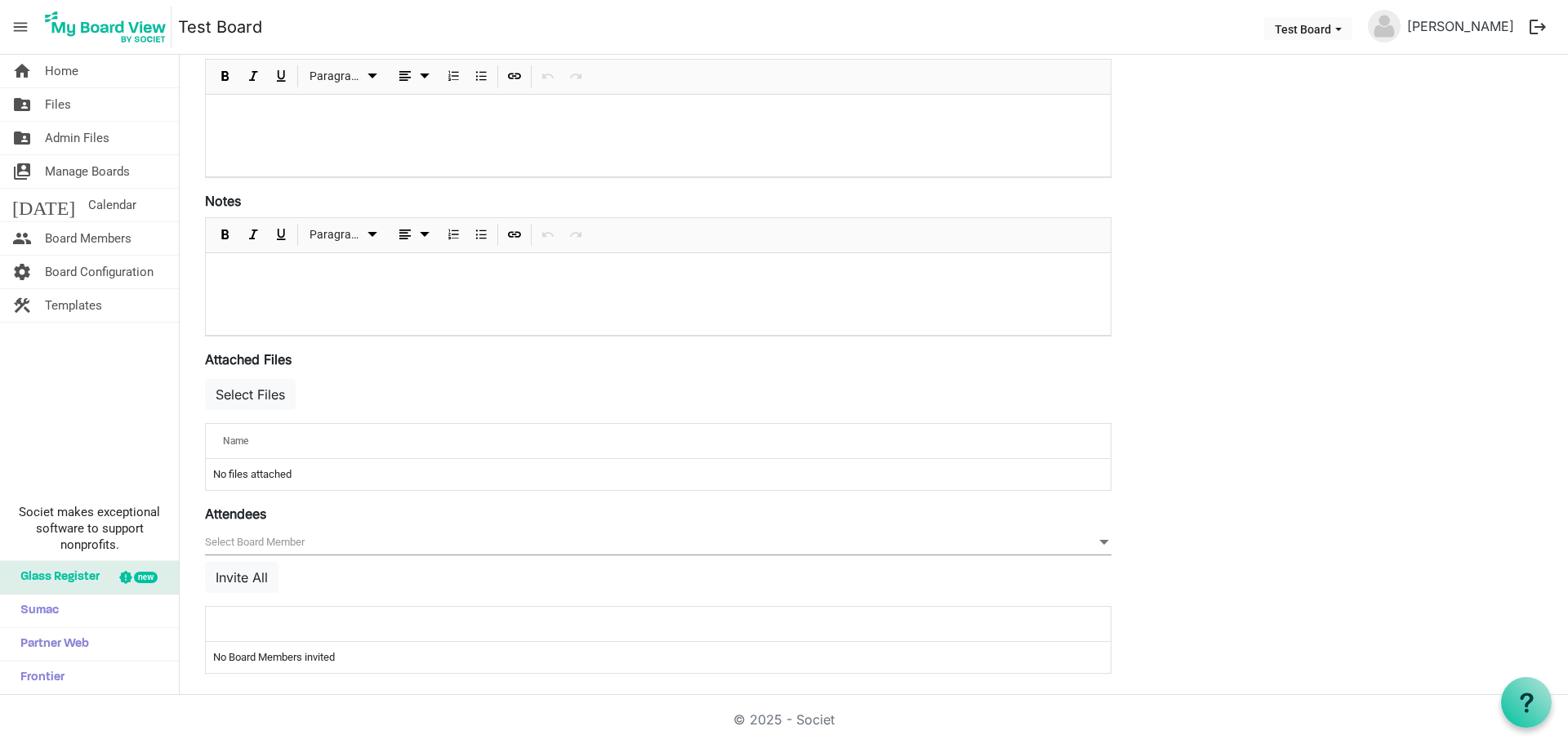
scroll to position [349, 0]
click at [252, 575] on button "Invite All" at bounding box center [241, 572] width 73 height 31
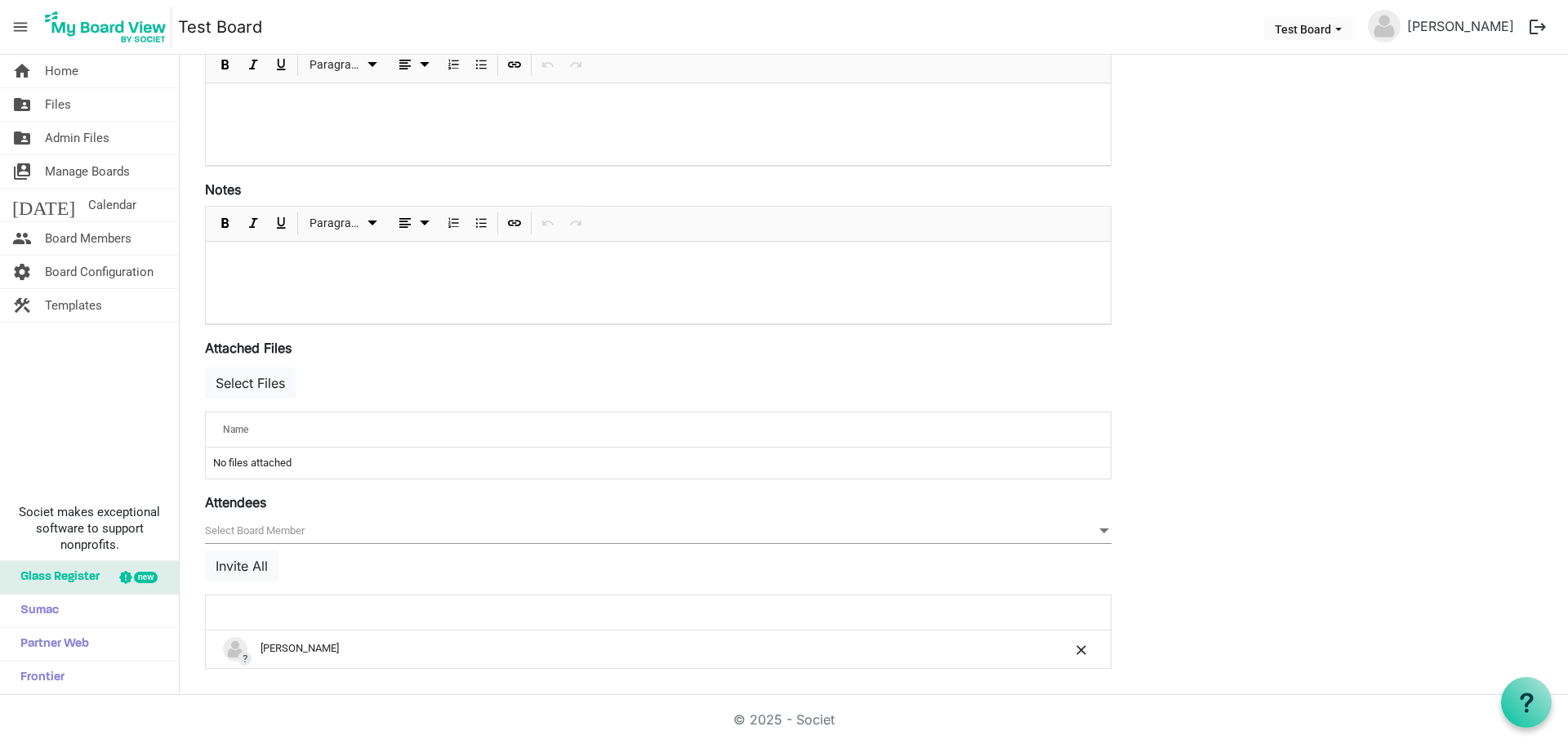
click at [273, 606] on div at bounding box center [607, 612] width 780 height 24
click at [307, 525] on span "null" at bounding box center [658, 531] width 906 height 25
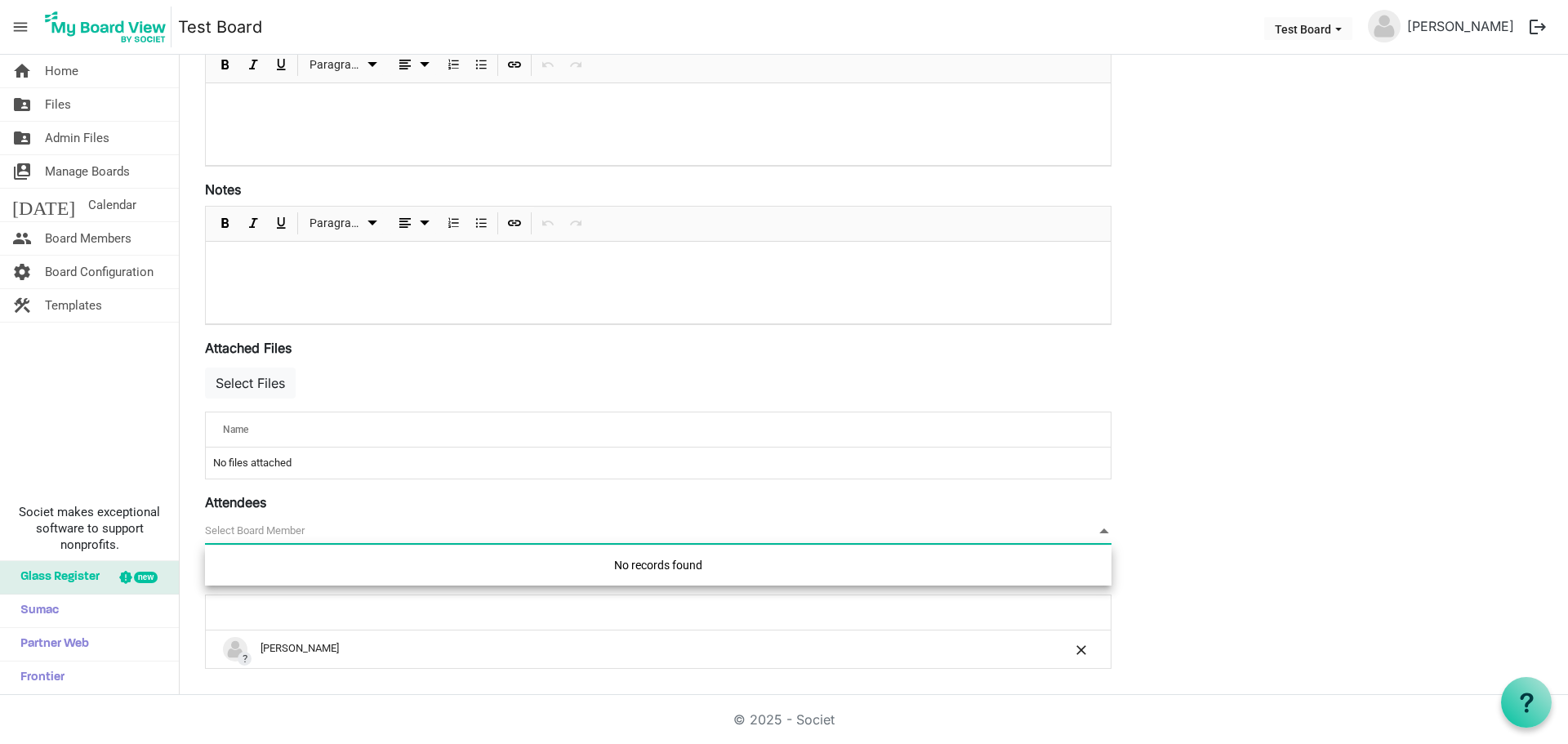
click at [583, 554] on div "No records found" at bounding box center [658, 566] width 906 height 40
click at [95, 227] on span "Board Members" at bounding box center [87, 238] width 87 height 33
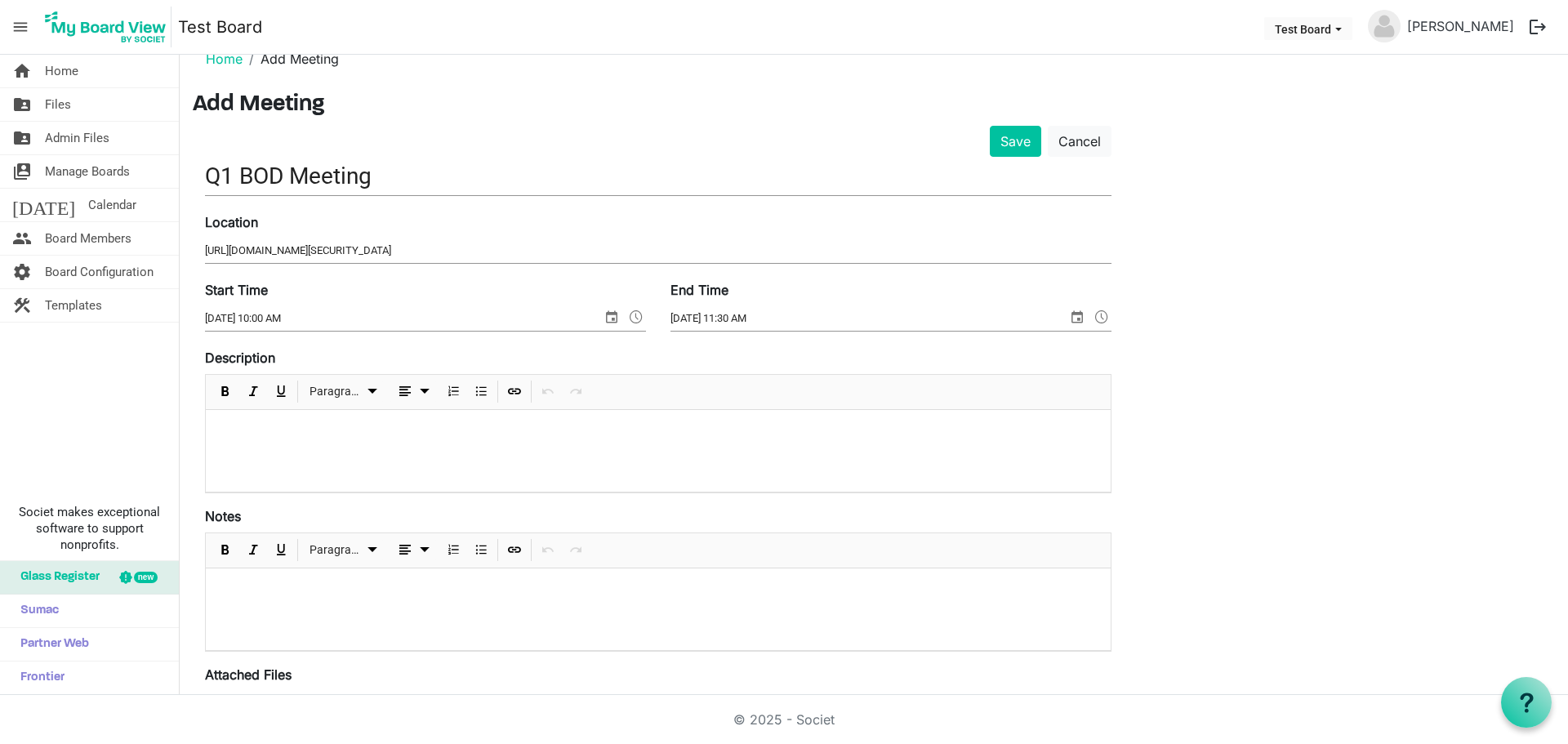
scroll to position [0, 0]
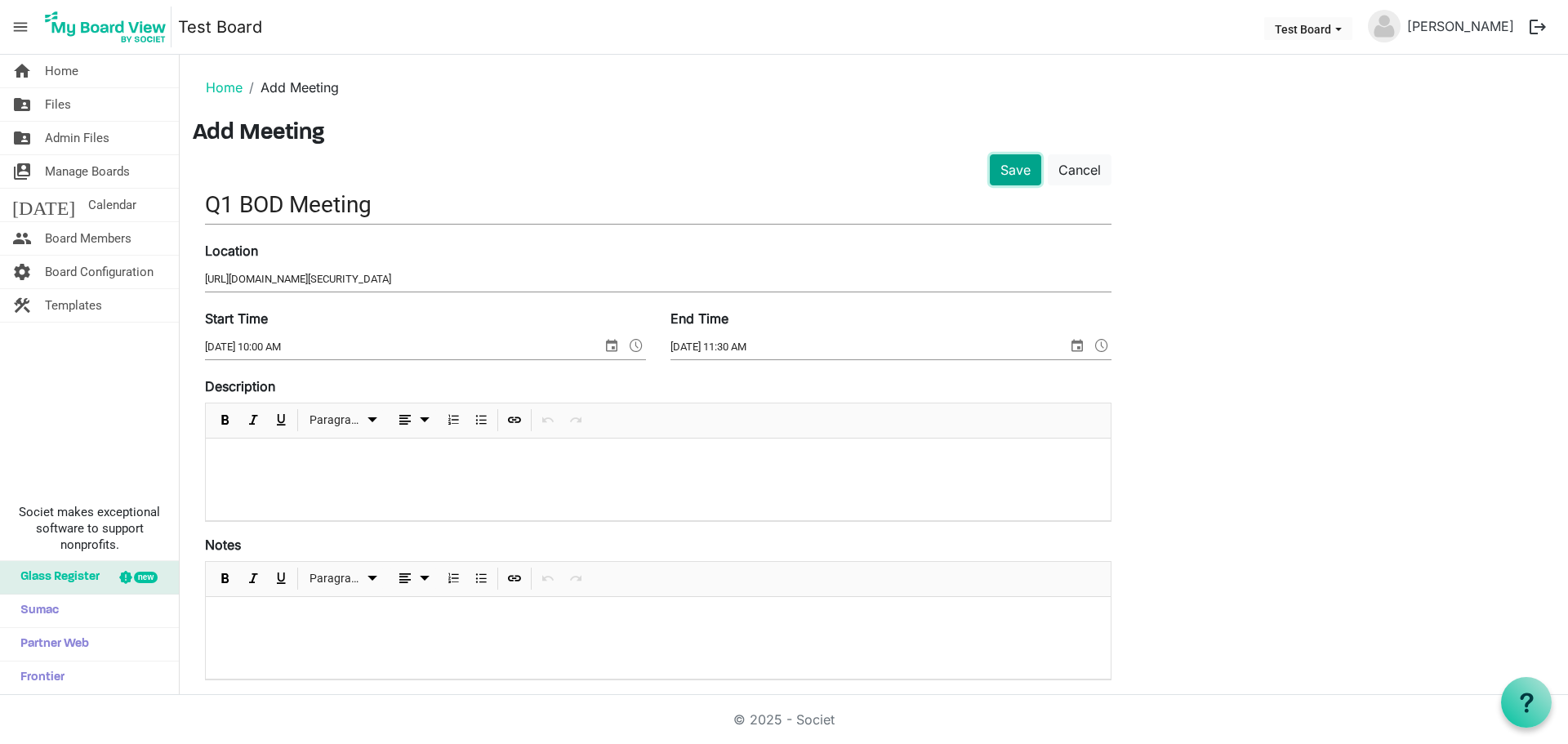
click at [1030, 172] on button "Save" at bounding box center [1015, 170] width 51 height 31
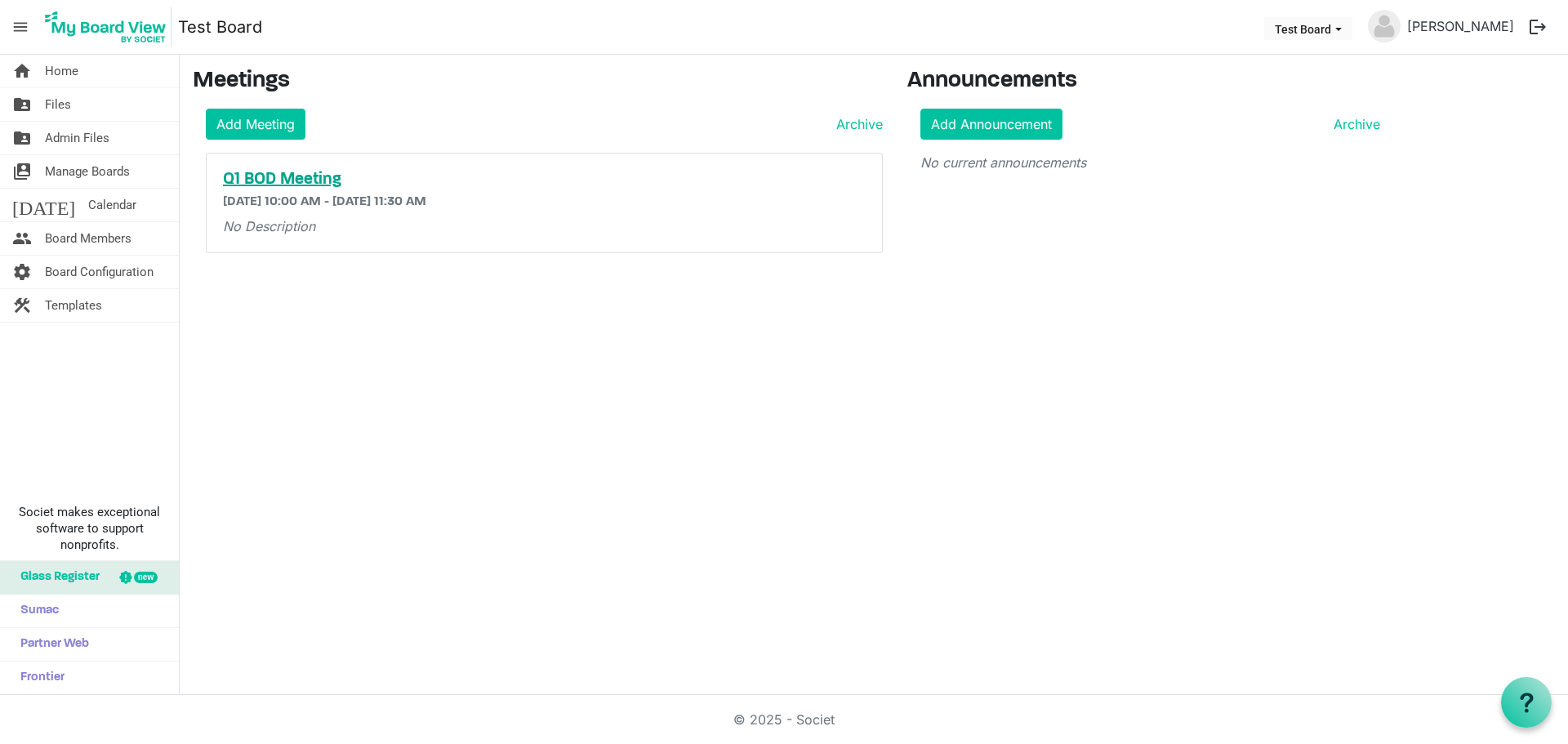
click at [298, 184] on h5 "Q1 BOD Meeting" at bounding box center [544, 179] width 642 height 19
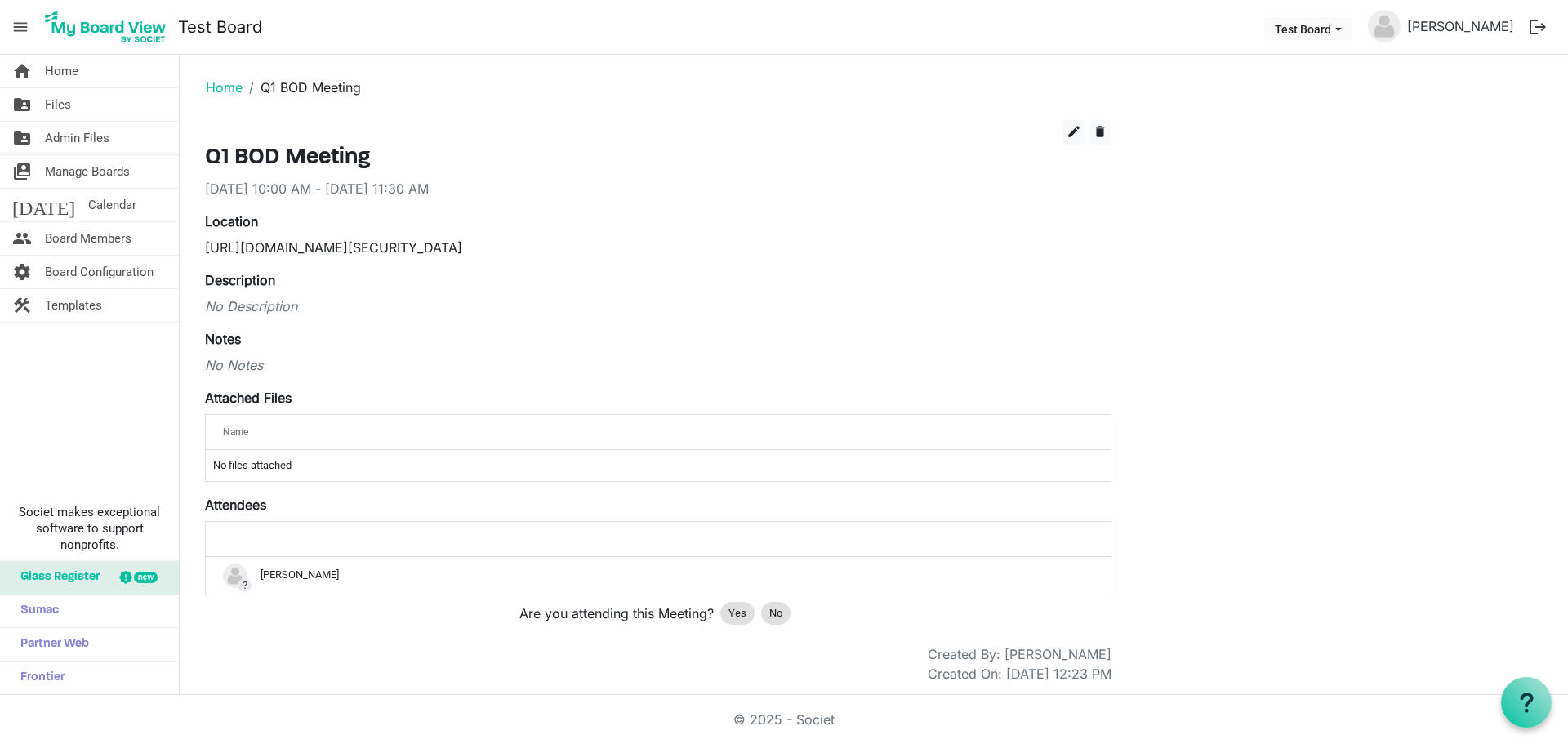
scroll to position [2, 0]
click at [1186, 260] on div "edit delete Q1 BOD Meeting [DATE] 10:00 AM - [DATE] 11:30 AM Location [URL][DOM…" at bounding box center [874, 400] width 1362 height 563
click at [119, 272] on span "Board Configuration" at bounding box center [98, 272] width 108 height 33
